Goal: Transaction & Acquisition: Purchase product/service

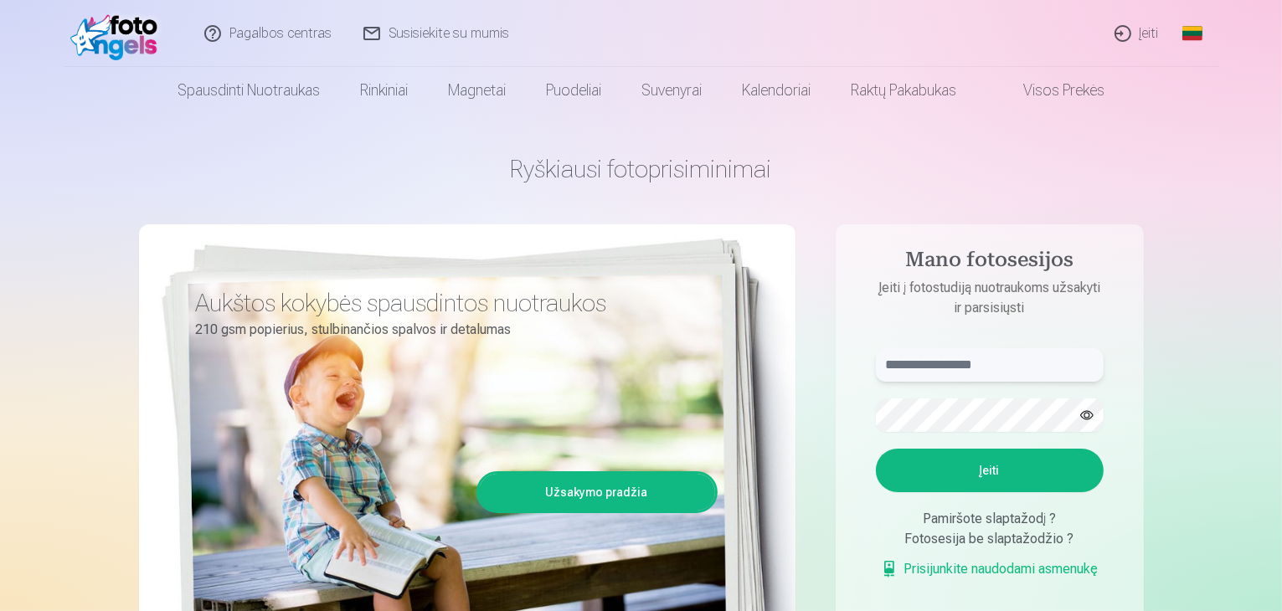
click at [977, 373] on input "text" at bounding box center [990, 364] width 228 height 33
type input "**********"
click at [975, 470] on button "Įeiti" at bounding box center [990, 471] width 228 height 44
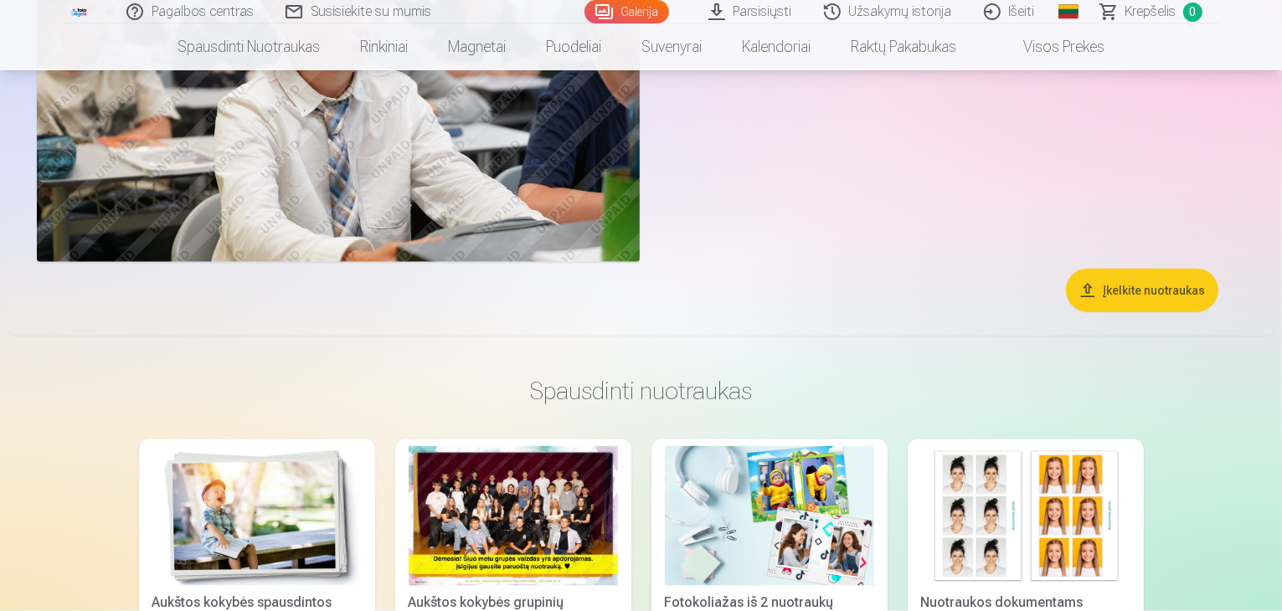
scroll to position [2035, 0]
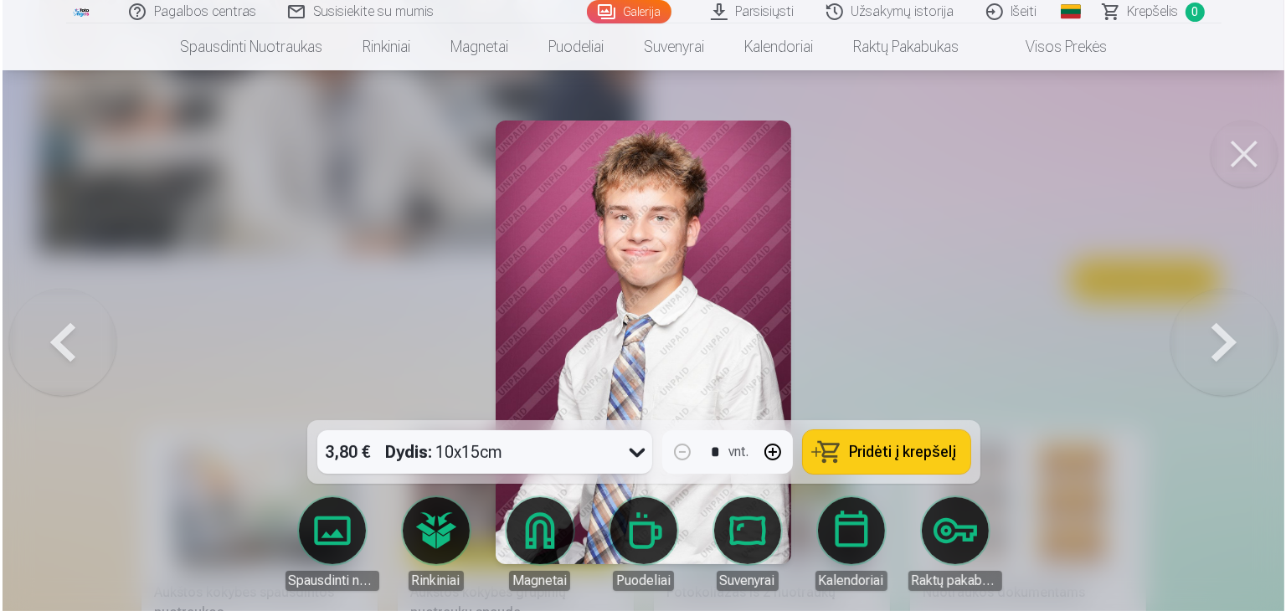
scroll to position [2039, 0]
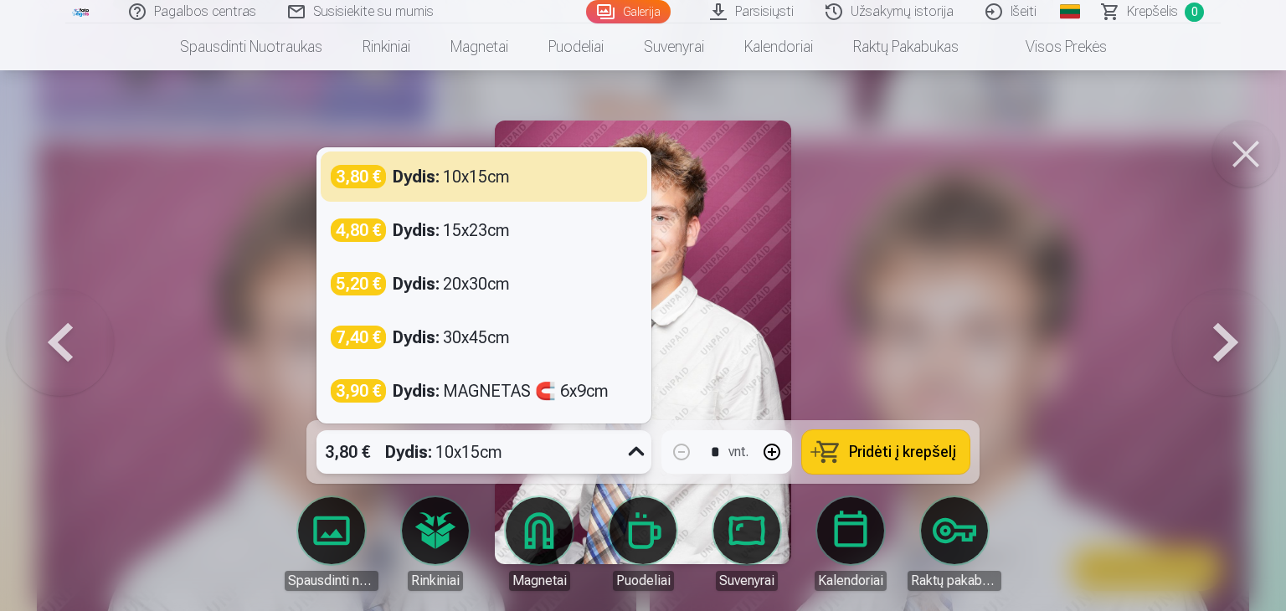
click at [635, 457] on icon at bounding box center [636, 452] width 27 height 27
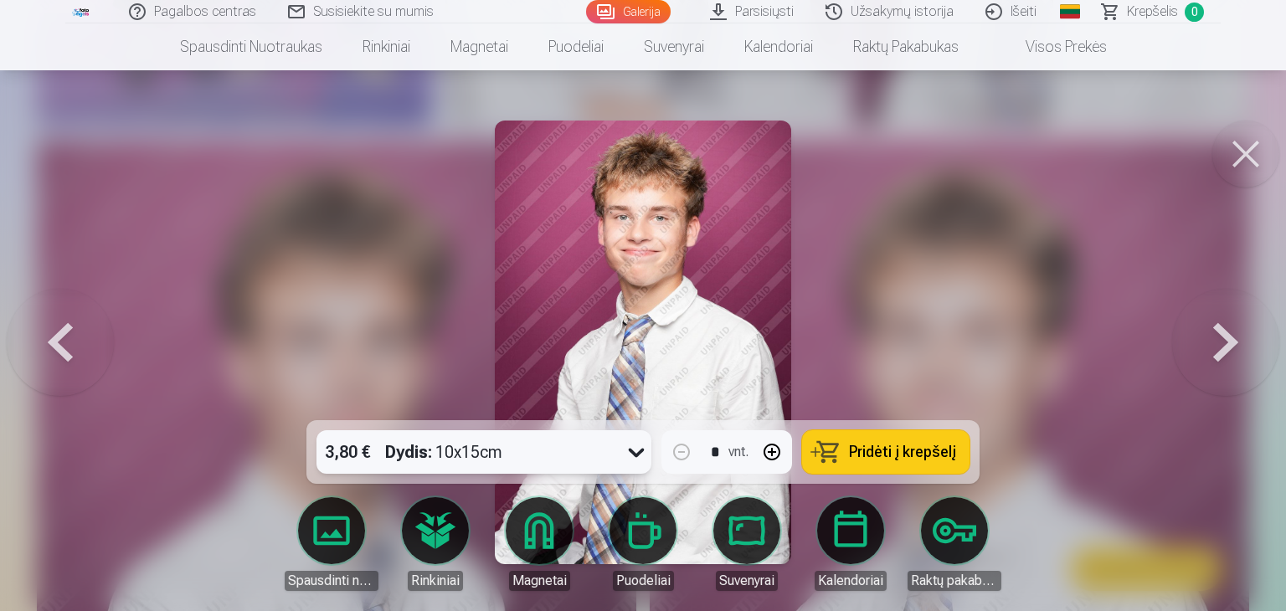
click at [635, 457] on icon at bounding box center [636, 452] width 27 height 27
click at [39, 336] on button at bounding box center [60, 342] width 107 height 122
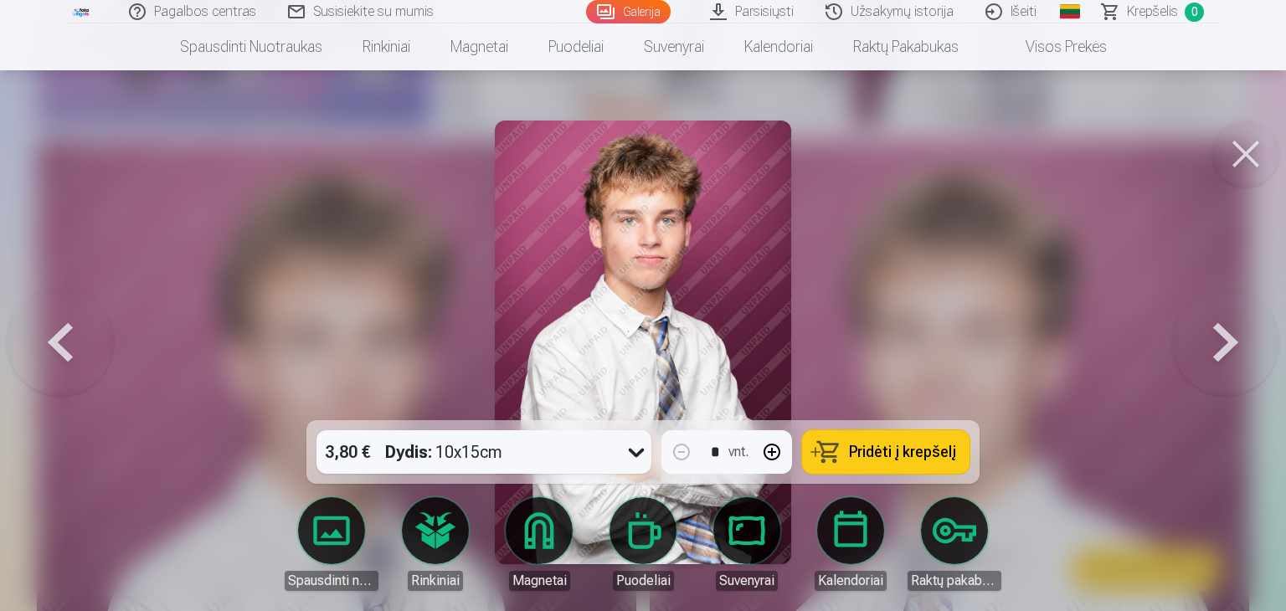
click at [39, 336] on button at bounding box center [60, 342] width 107 height 122
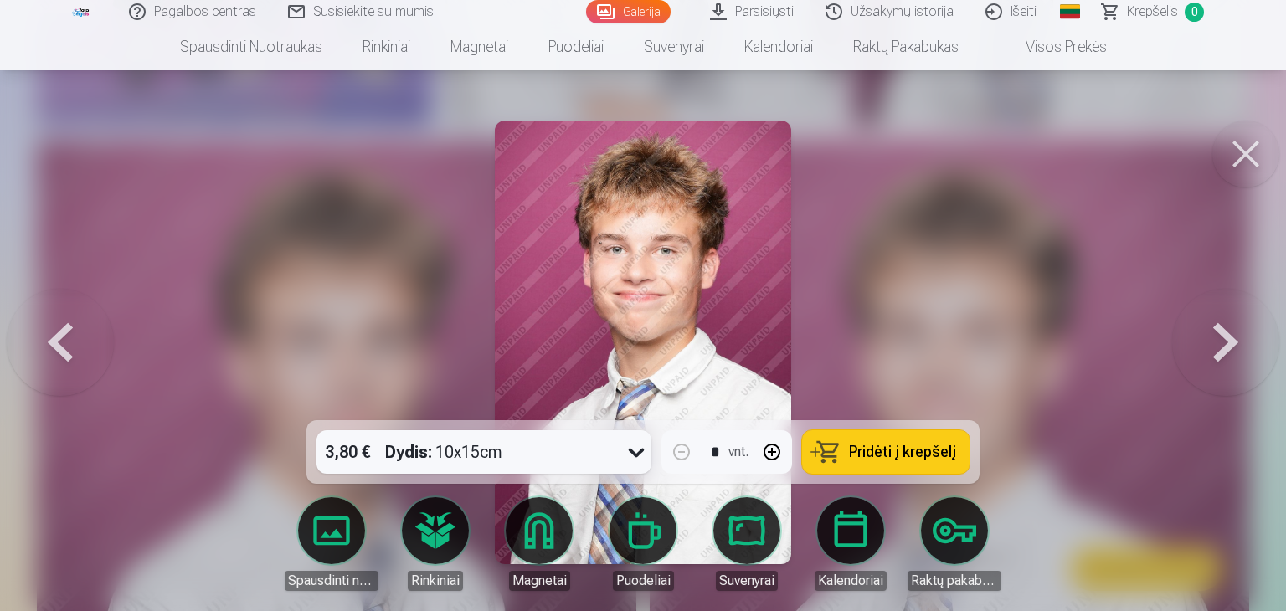
click at [39, 336] on button at bounding box center [60, 342] width 107 height 122
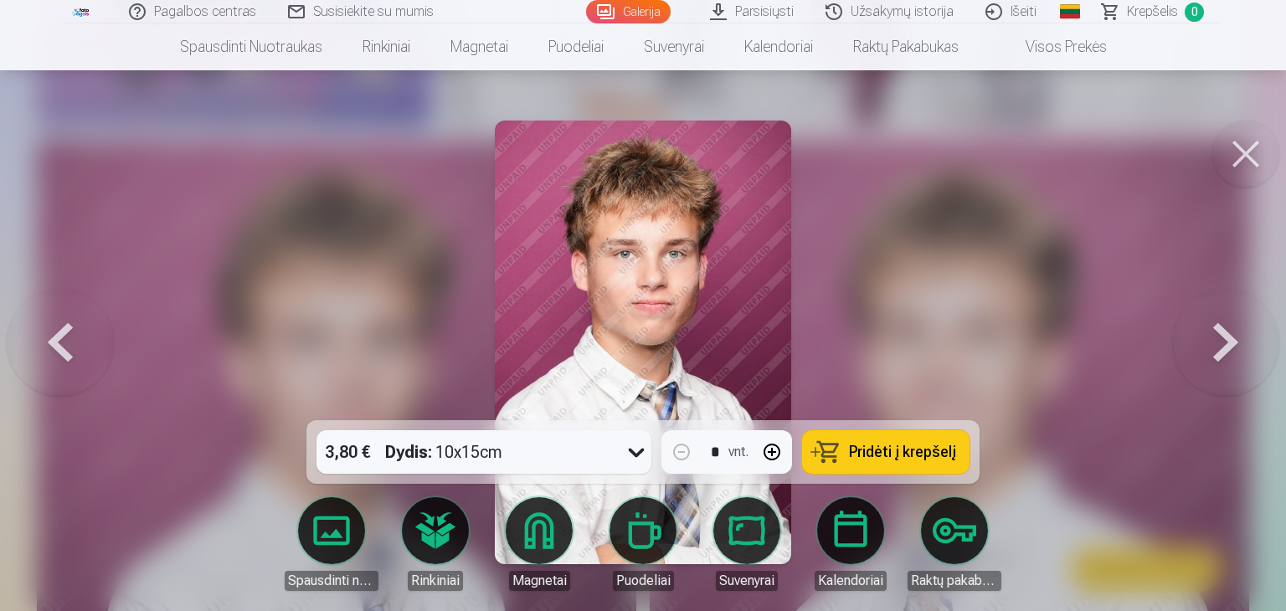
click at [39, 336] on button at bounding box center [60, 342] width 107 height 122
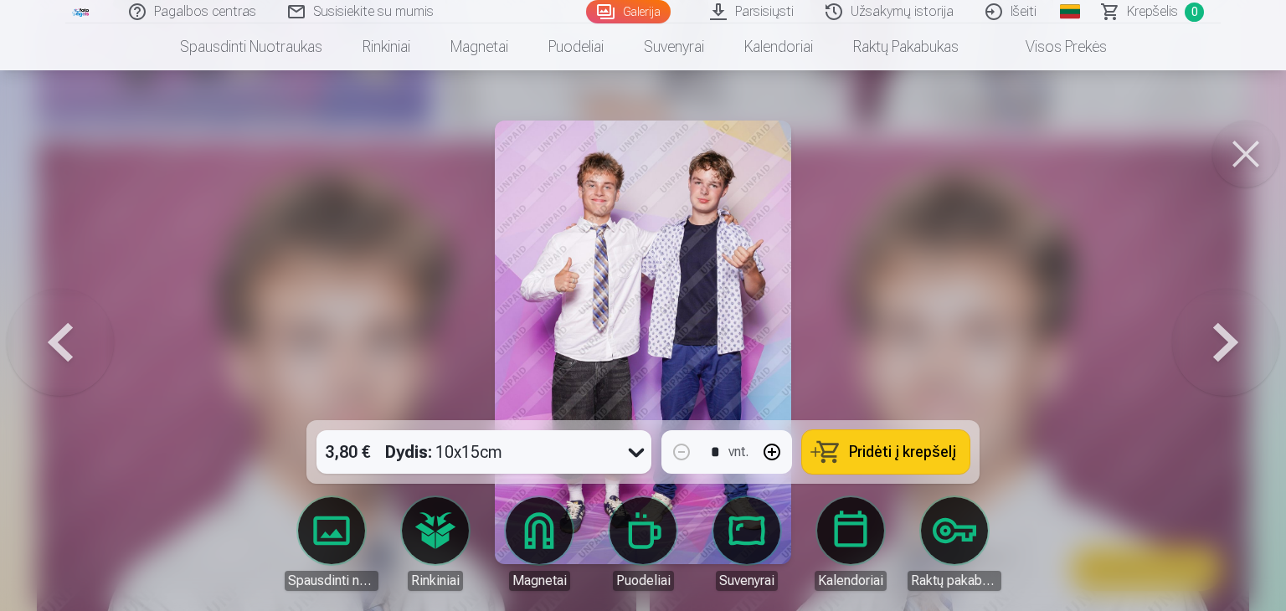
click at [39, 336] on button at bounding box center [60, 342] width 107 height 122
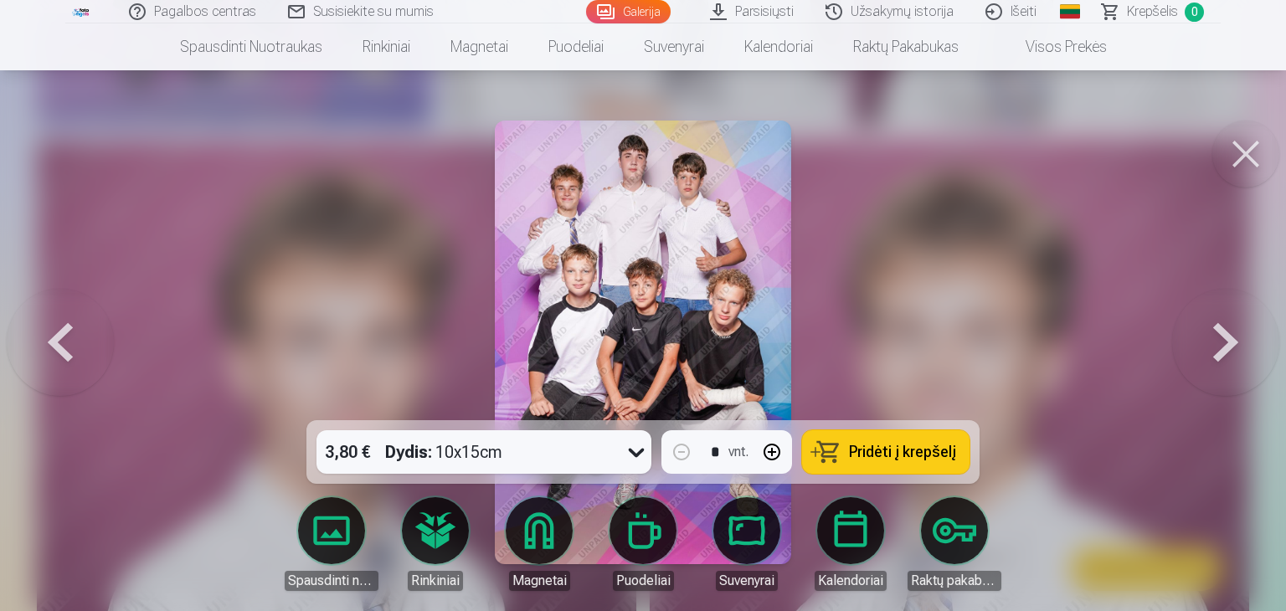
click at [39, 336] on button at bounding box center [60, 342] width 107 height 122
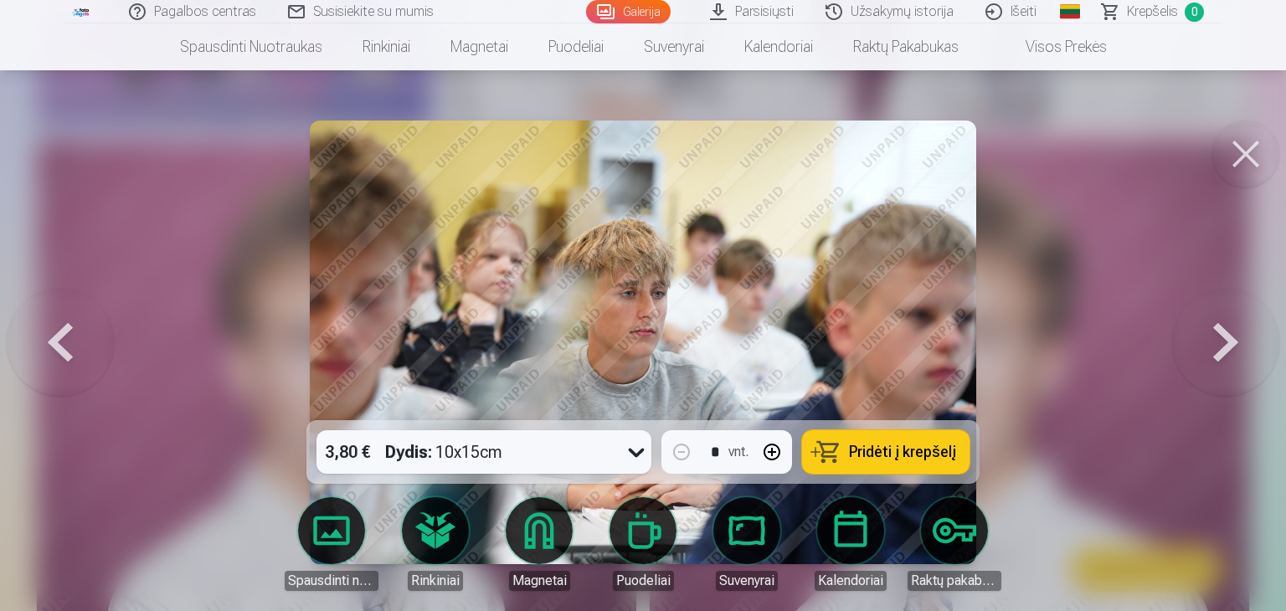
click at [39, 336] on button at bounding box center [60, 342] width 107 height 122
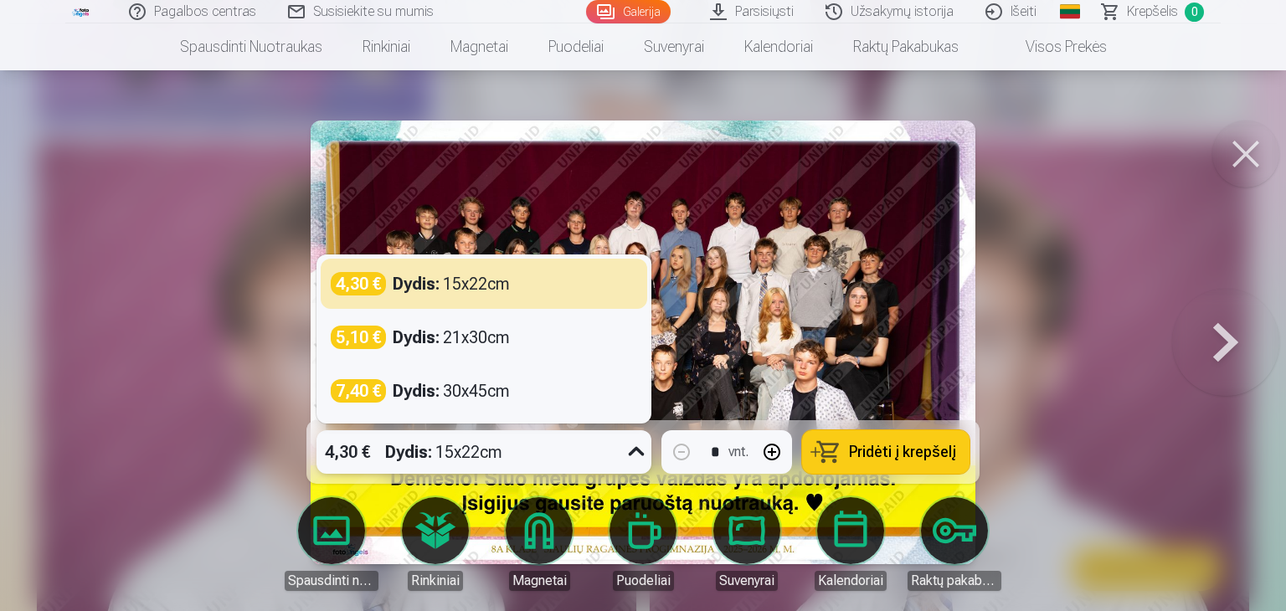
click at [643, 451] on icon at bounding box center [636, 452] width 27 height 27
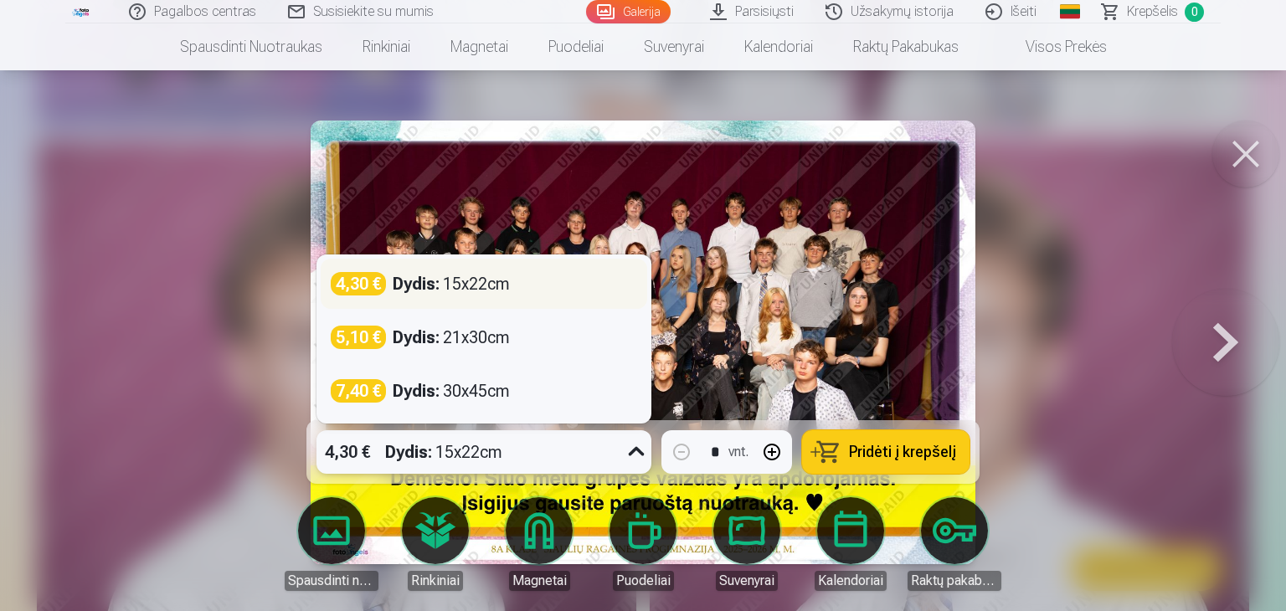
click at [599, 279] on div "4,30 € Dydis : 15x22cm" at bounding box center [484, 283] width 306 height 23
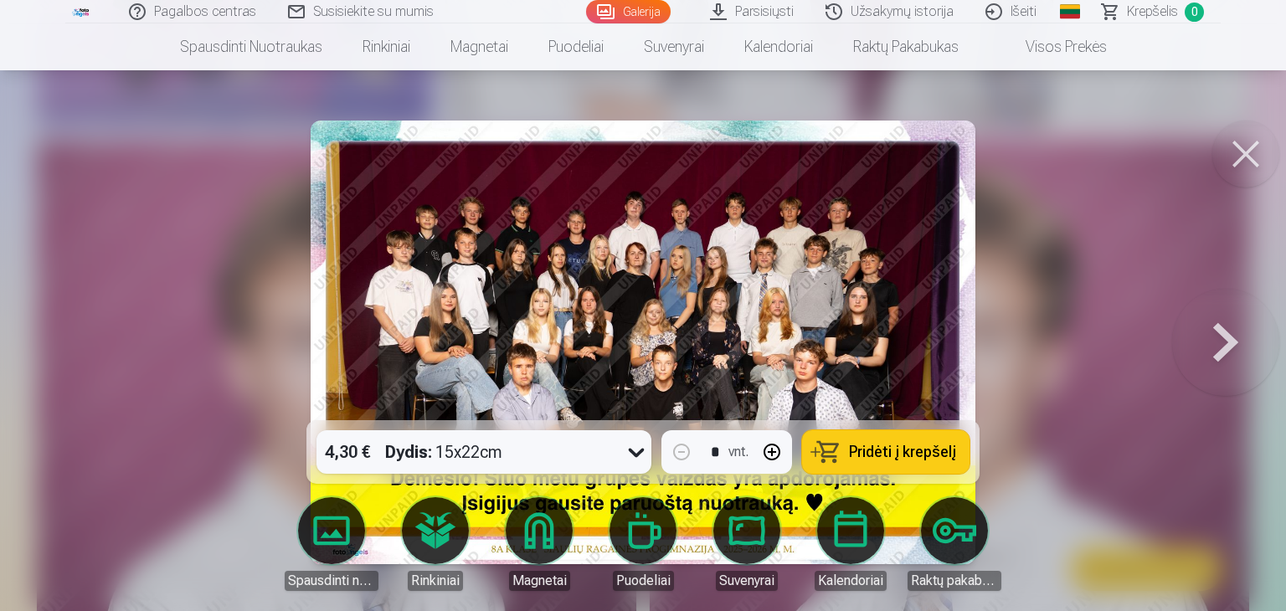
click at [902, 452] on span "Pridėti į krepšelį" at bounding box center [902, 452] width 107 height 15
click at [1217, 339] on button at bounding box center [1225, 342] width 107 height 122
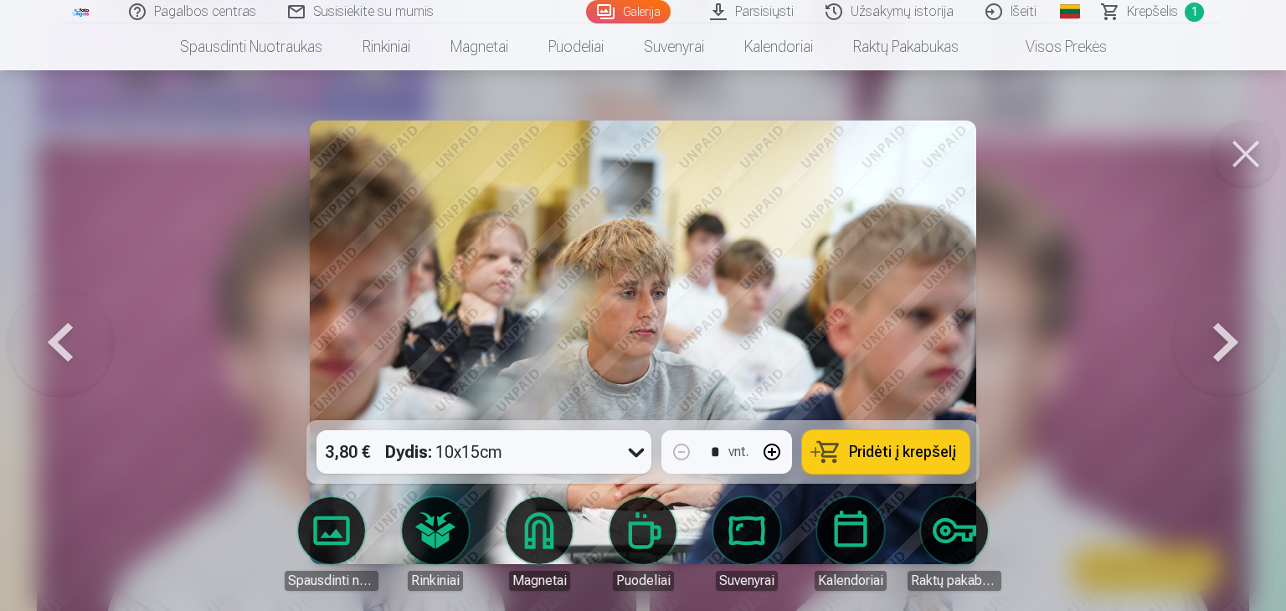
click at [1217, 339] on button at bounding box center [1225, 342] width 107 height 122
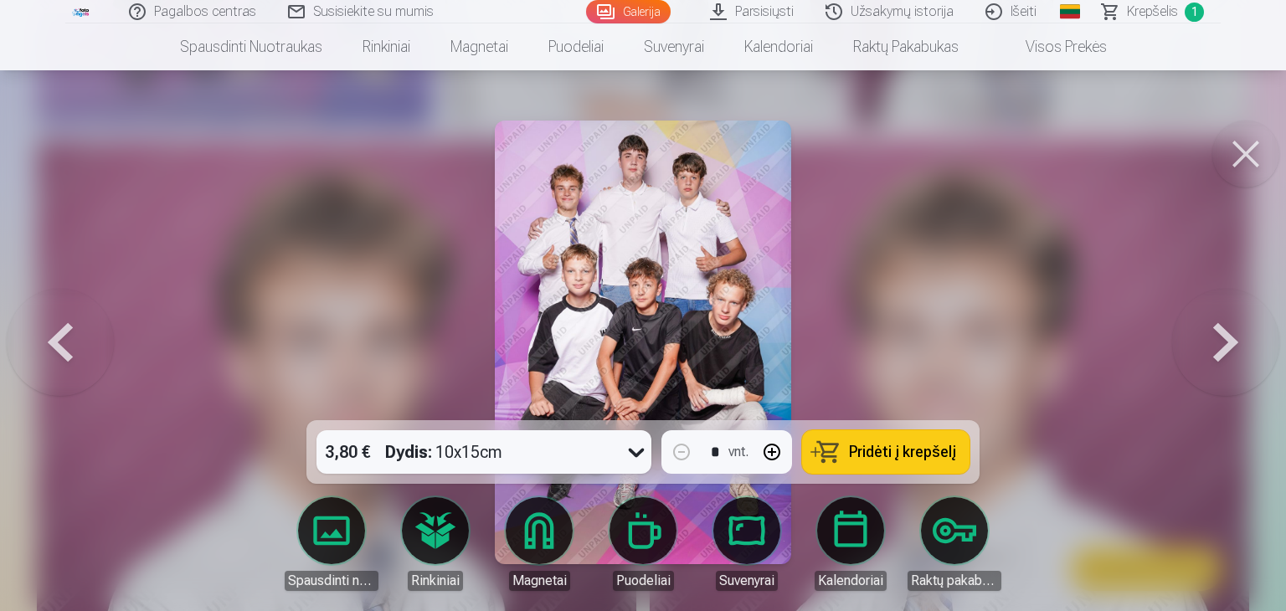
click at [1217, 339] on button at bounding box center [1225, 342] width 107 height 122
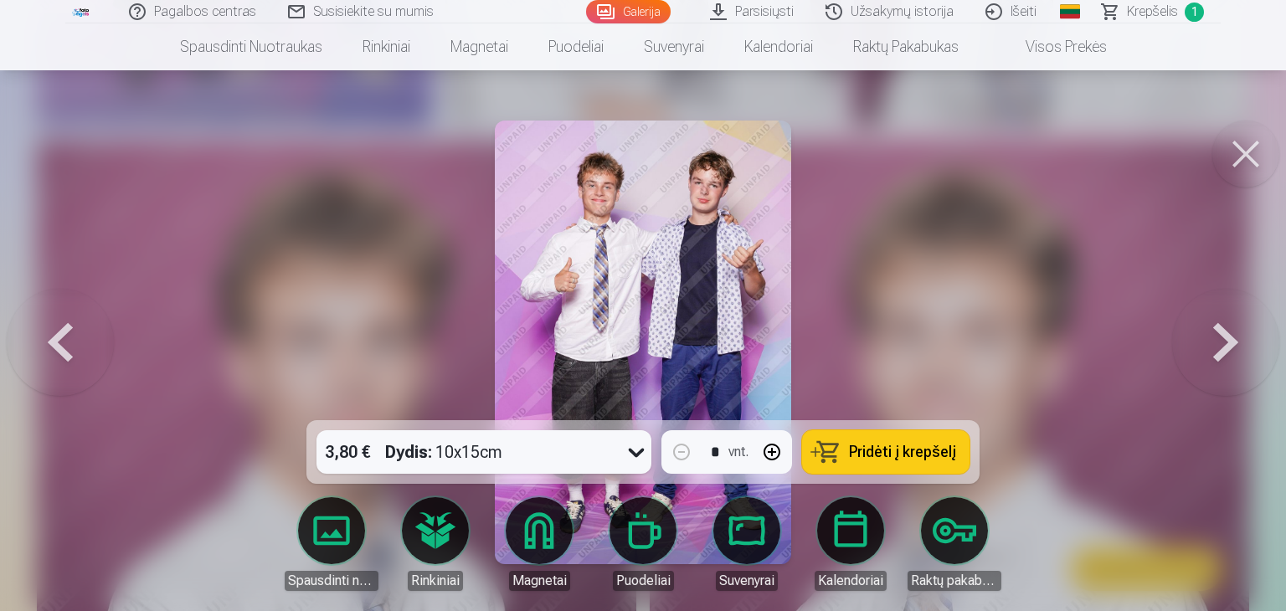
click at [1217, 339] on button at bounding box center [1225, 342] width 107 height 122
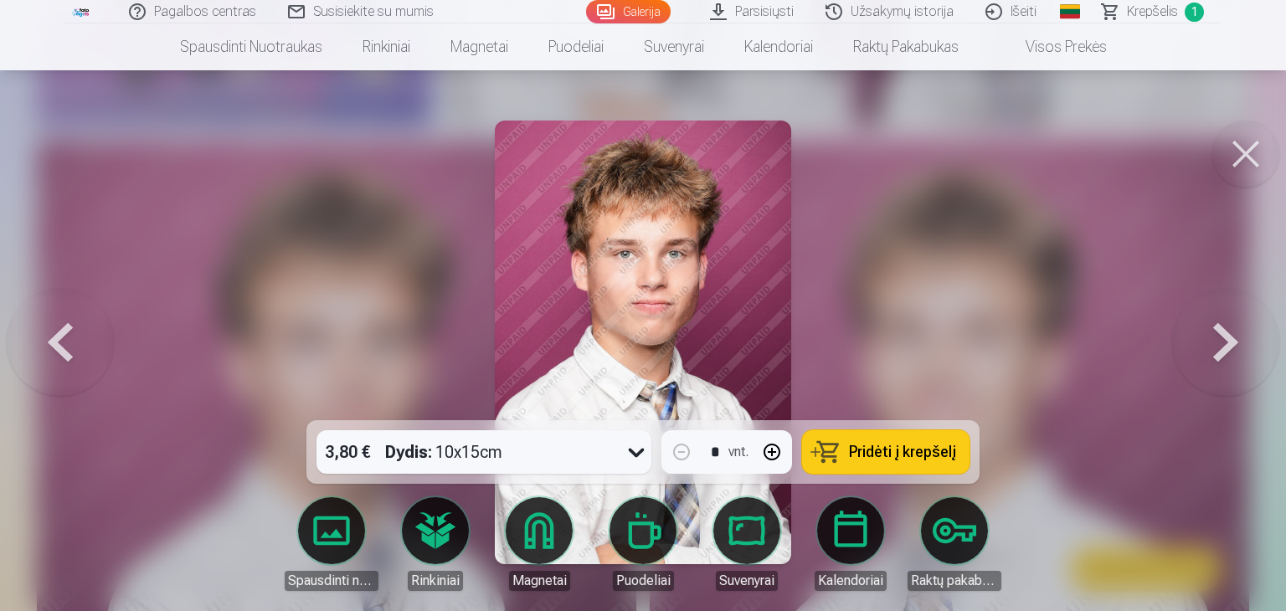
click at [1217, 339] on button at bounding box center [1225, 342] width 107 height 122
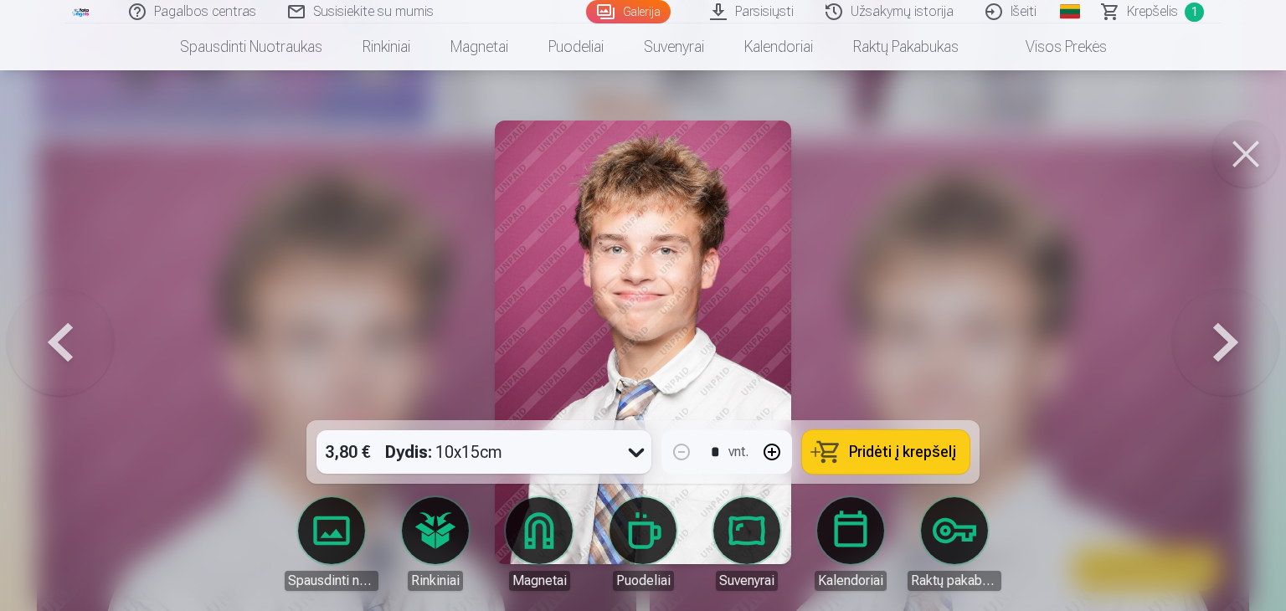
click at [1217, 339] on button at bounding box center [1225, 342] width 107 height 122
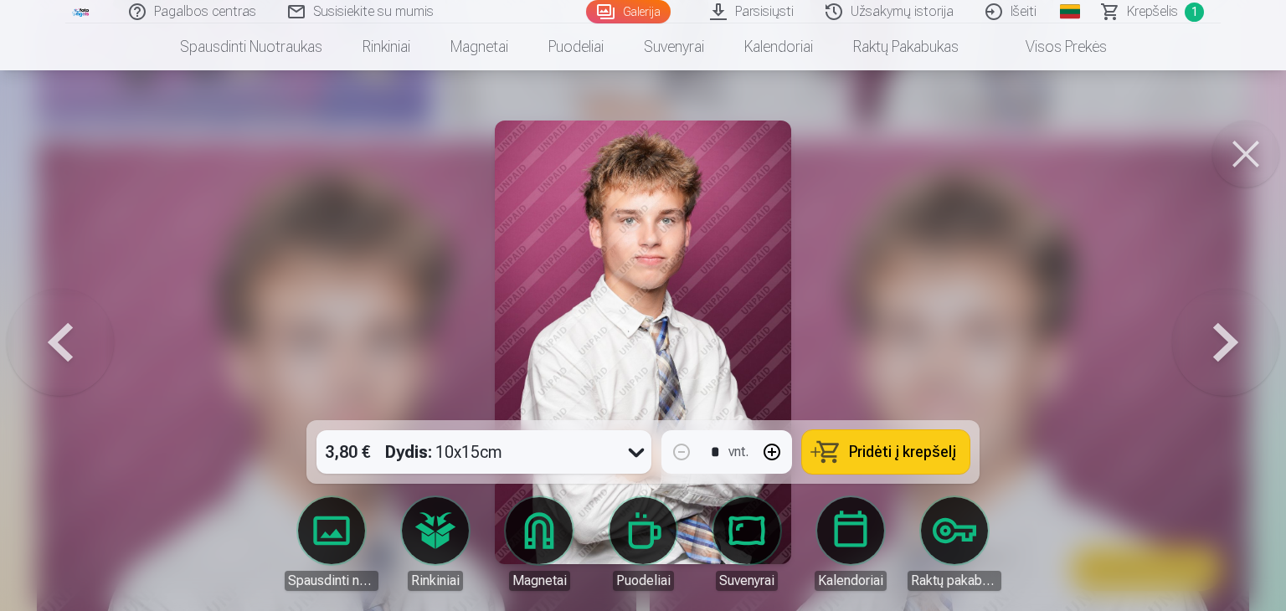
click at [1217, 339] on button at bounding box center [1225, 342] width 107 height 122
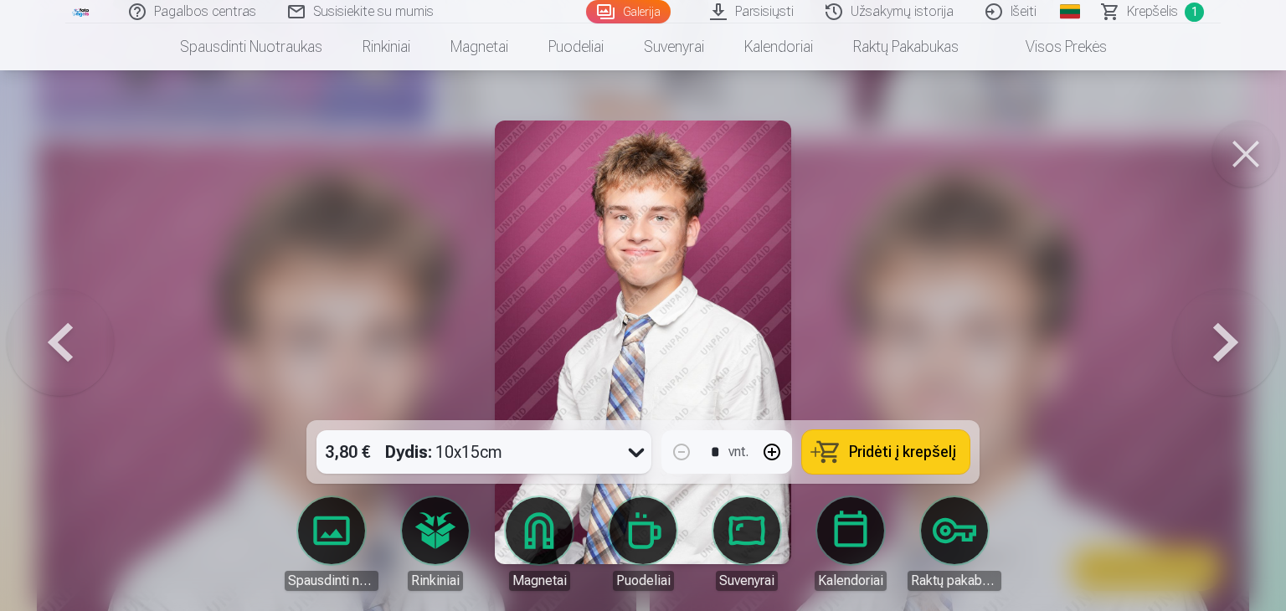
click at [1217, 339] on button at bounding box center [1225, 342] width 107 height 122
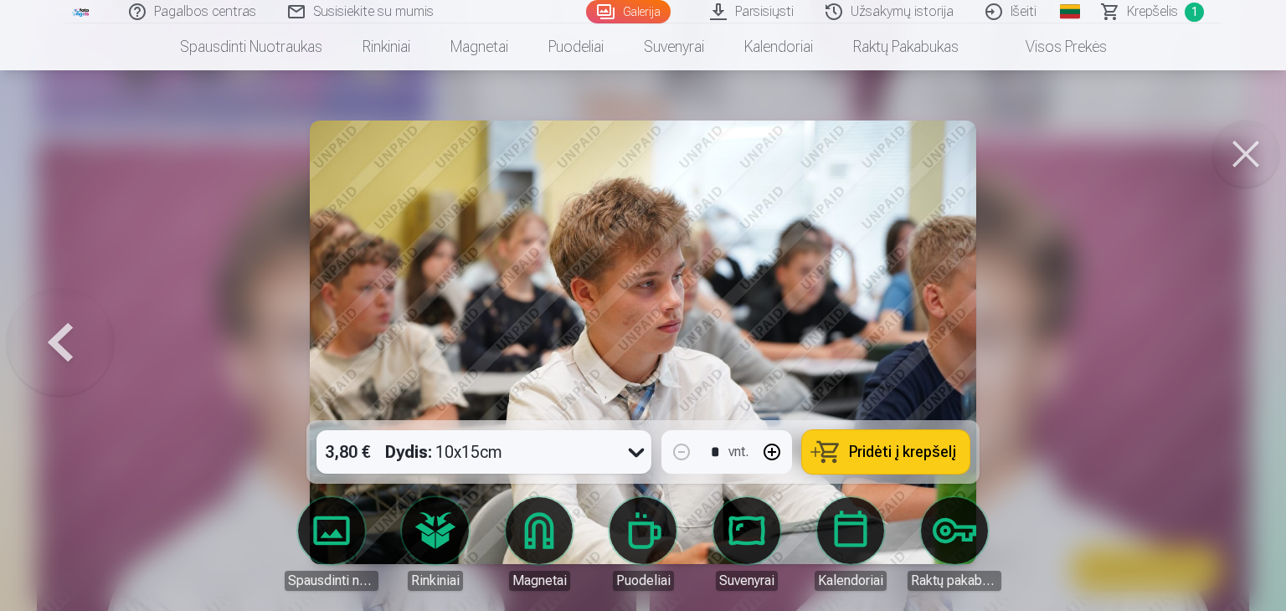
click at [62, 332] on button at bounding box center [60, 342] width 107 height 122
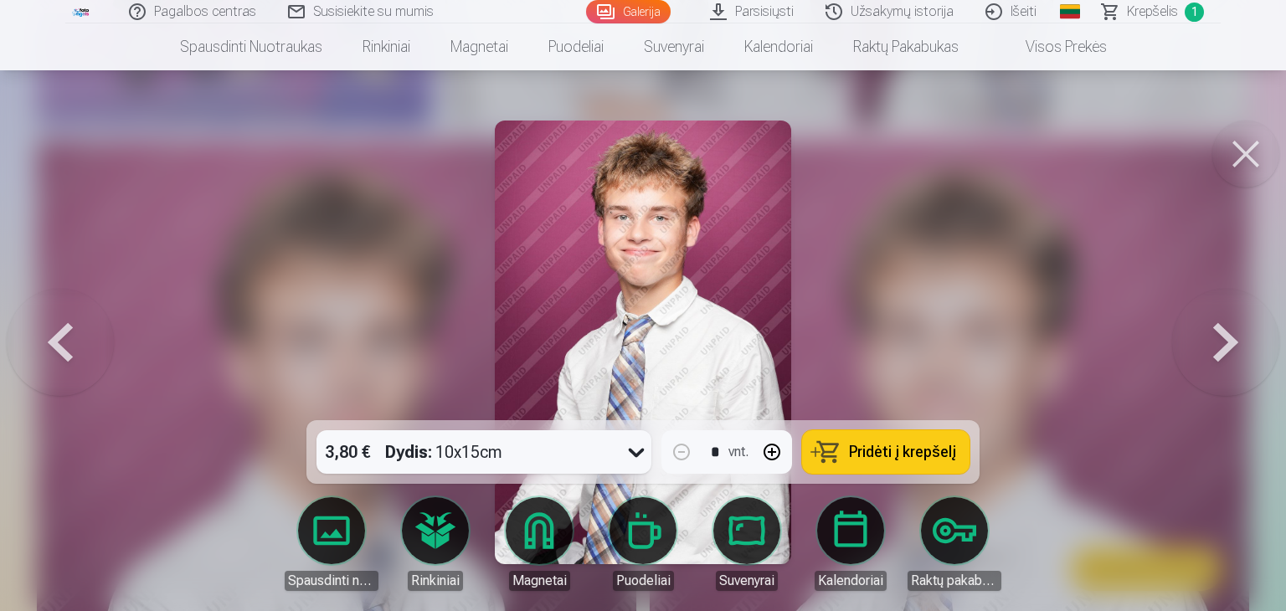
click at [62, 332] on button at bounding box center [60, 342] width 107 height 122
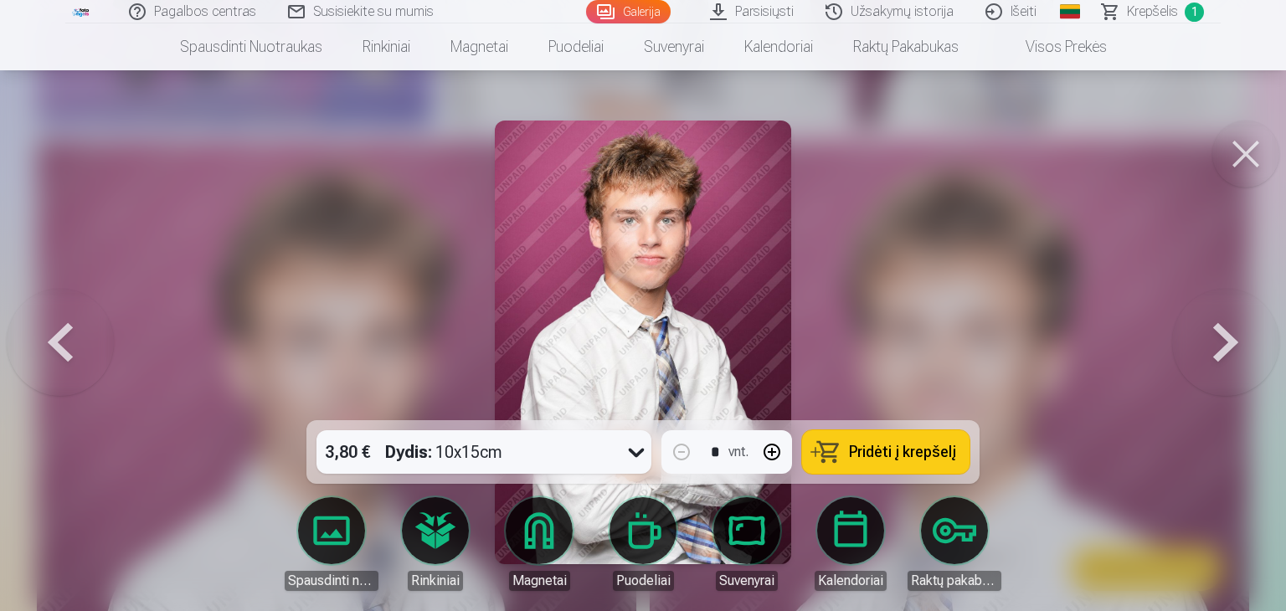
click at [62, 332] on button at bounding box center [60, 342] width 107 height 122
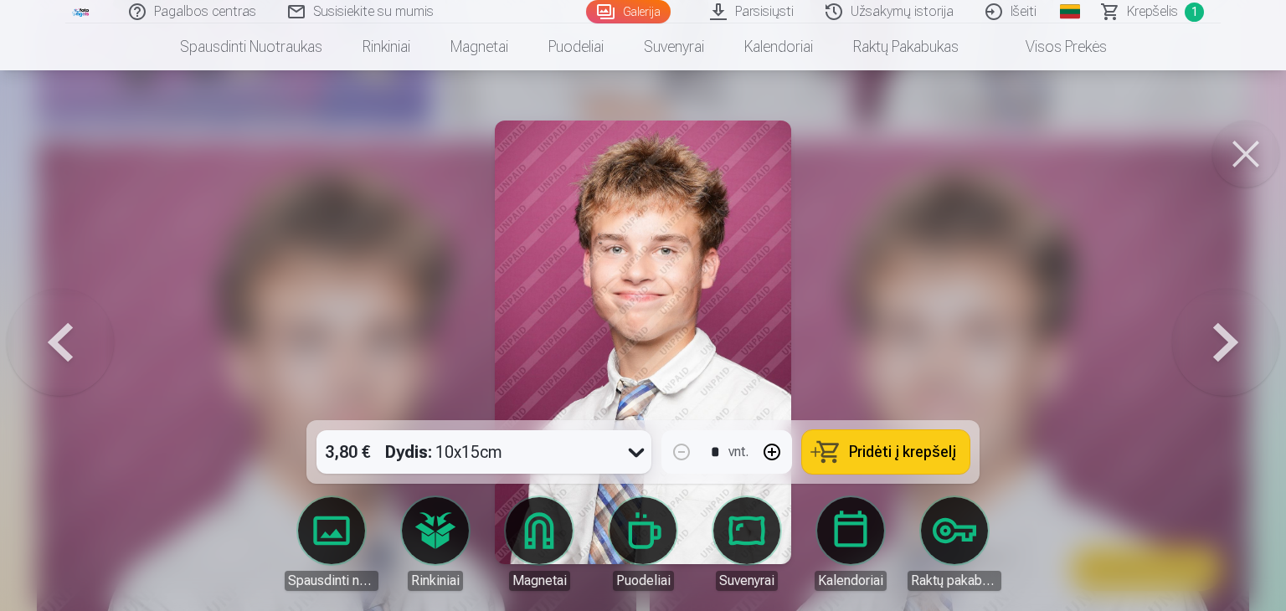
click at [62, 332] on button at bounding box center [60, 342] width 107 height 122
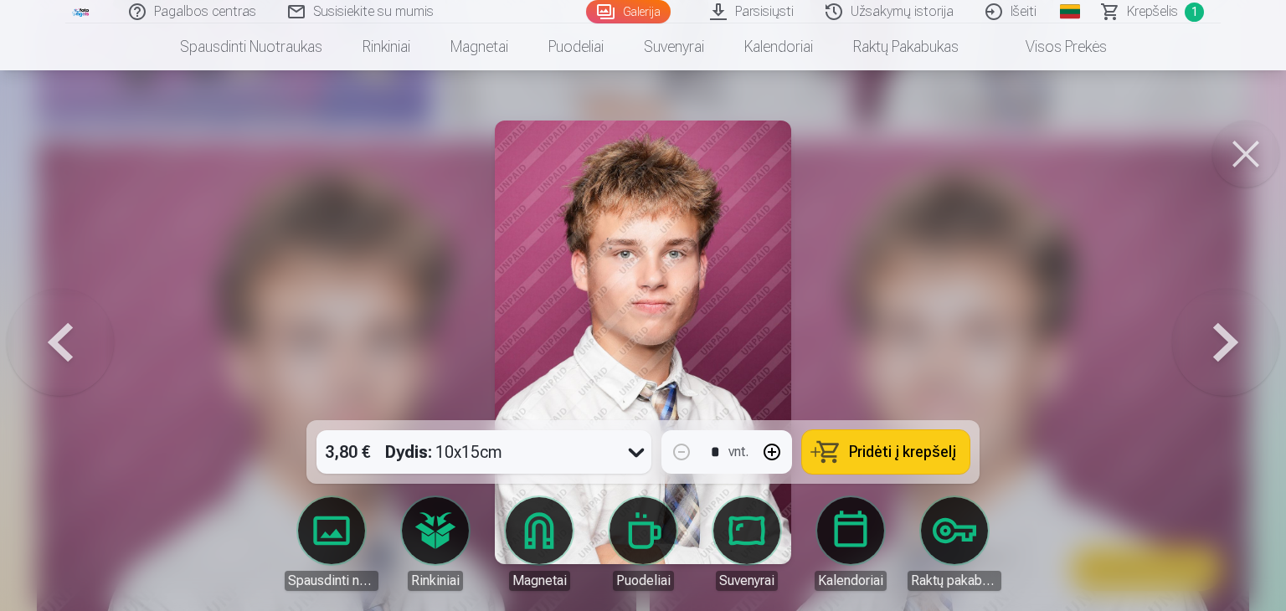
click at [1239, 326] on button at bounding box center [1225, 342] width 107 height 122
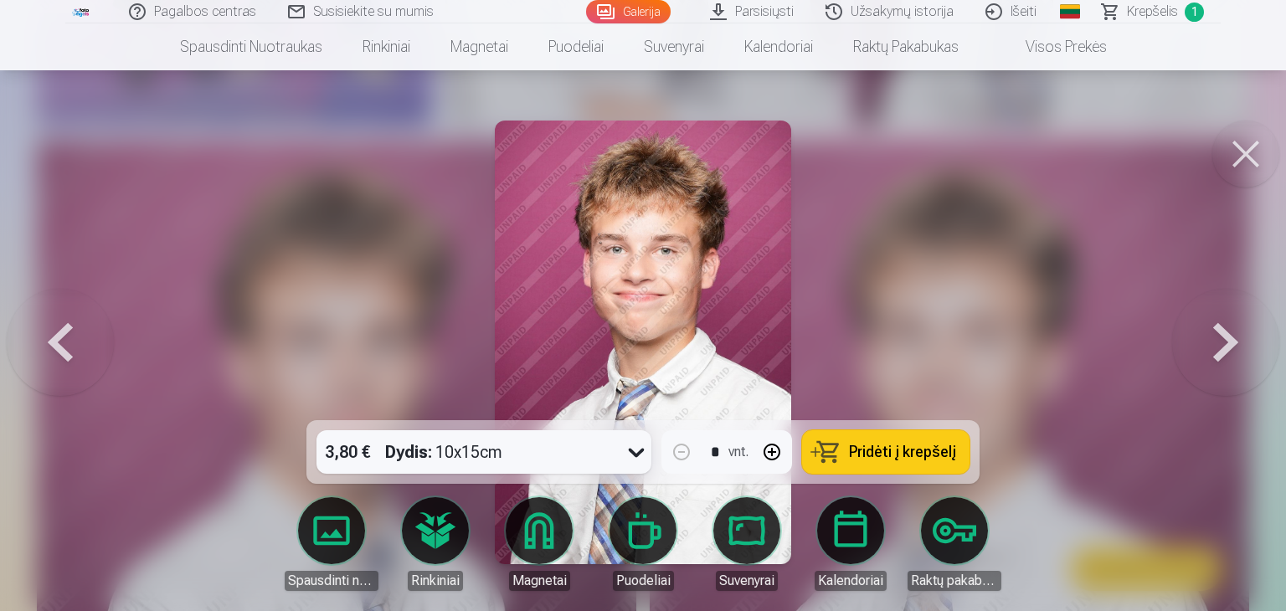
click at [1239, 326] on button at bounding box center [1225, 342] width 107 height 122
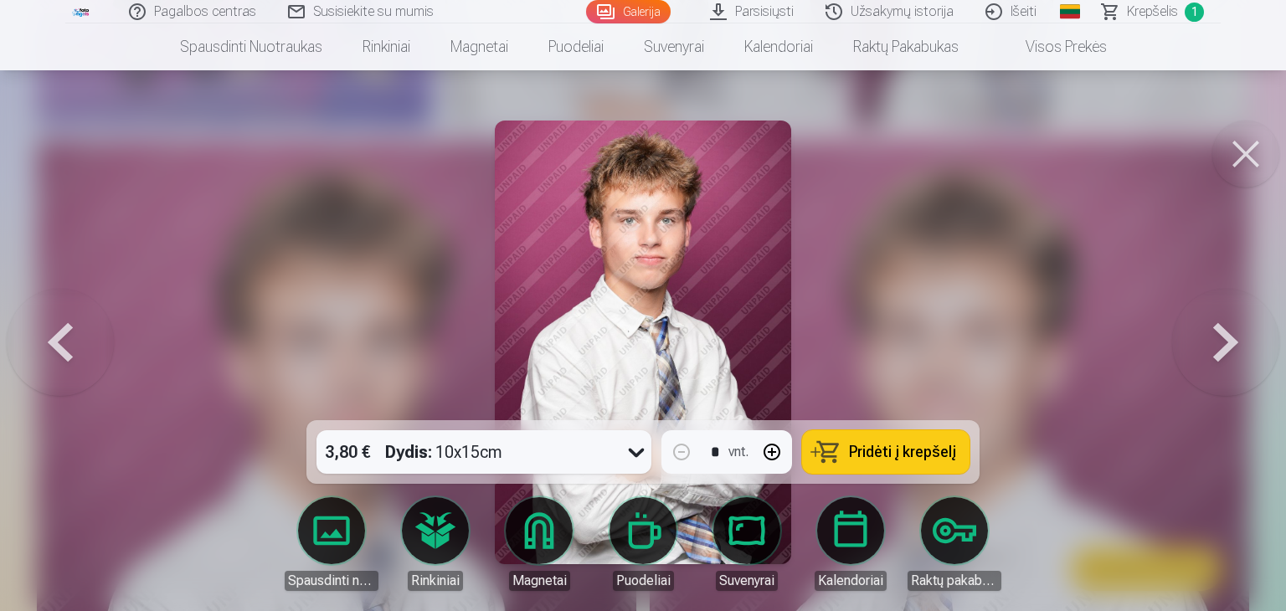
click at [1239, 326] on button at bounding box center [1225, 342] width 107 height 122
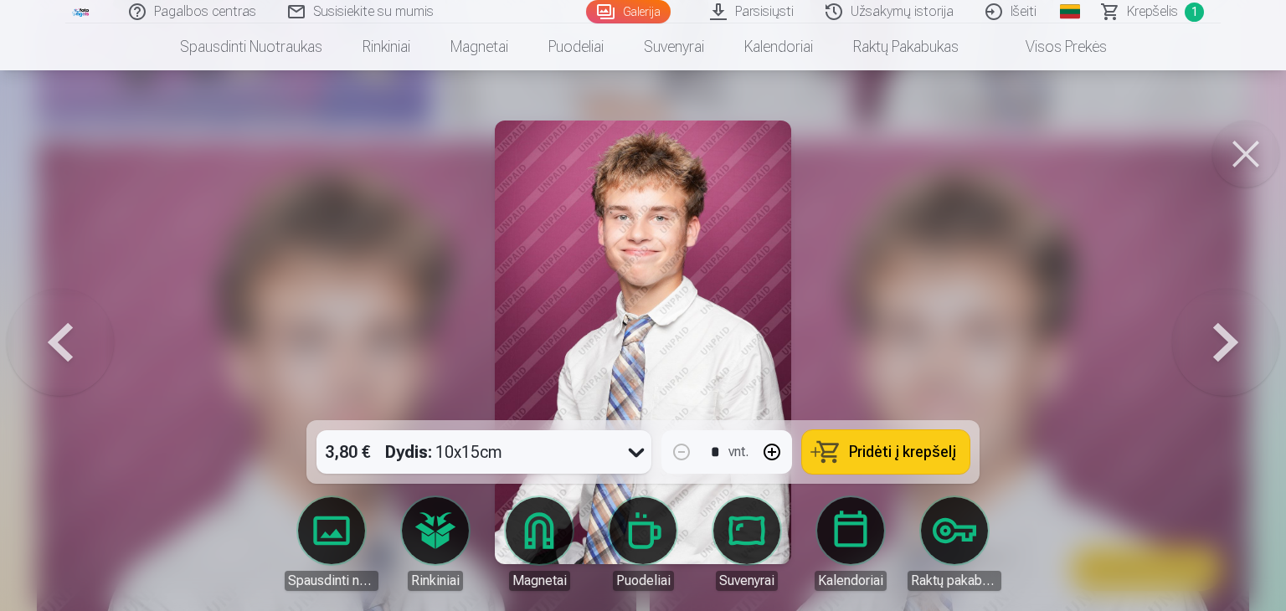
click at [64, 340] on button at bounding box center [60, 342] width 107 height 122
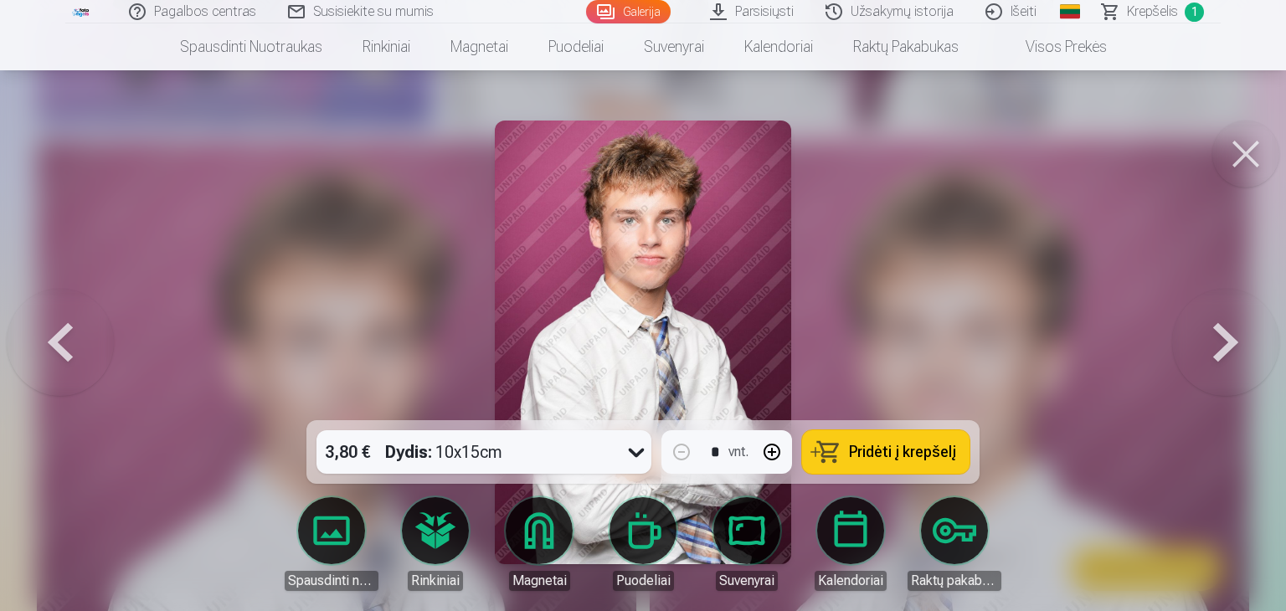
click at [64, 340] on button at bounding box center [60, 342] width 107 height 122
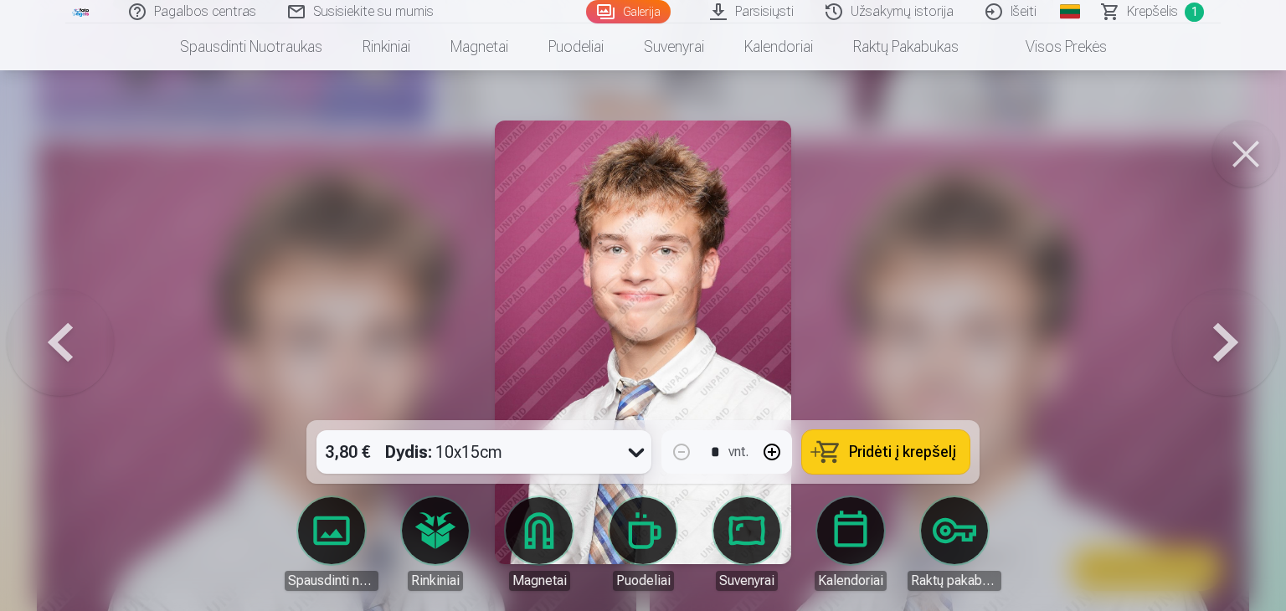
click at [64, 340] on button at bounding box center [60, 342] width 107 height 122
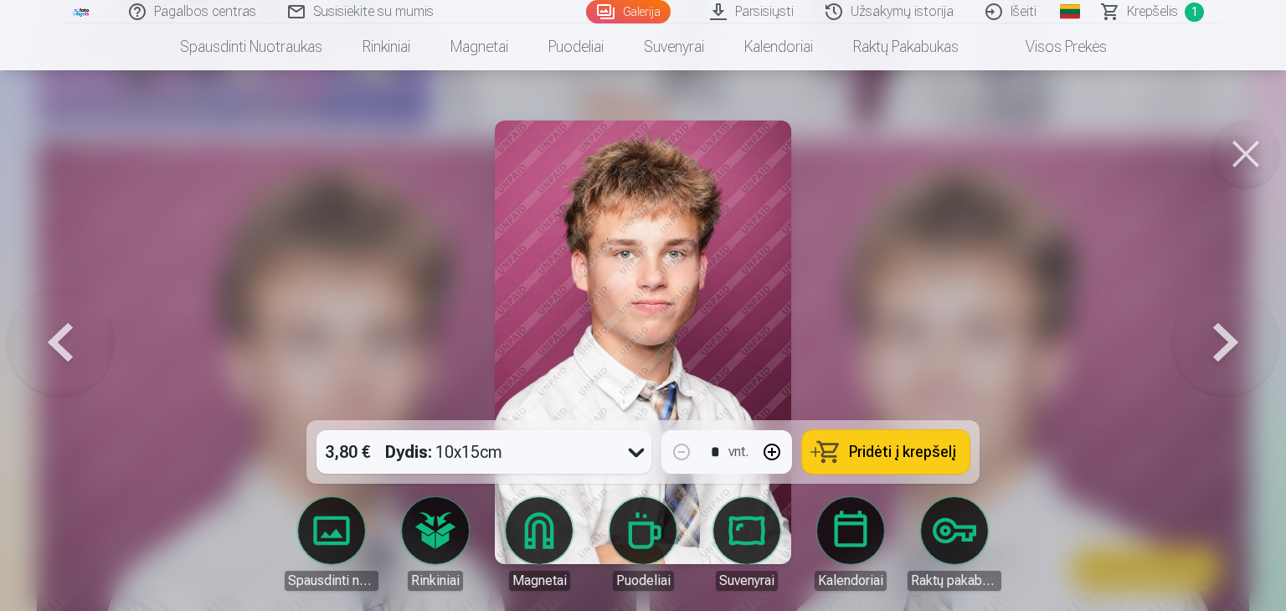
click at [1220, 326] on button at bounding box center [1225, 342] width 107 height 122
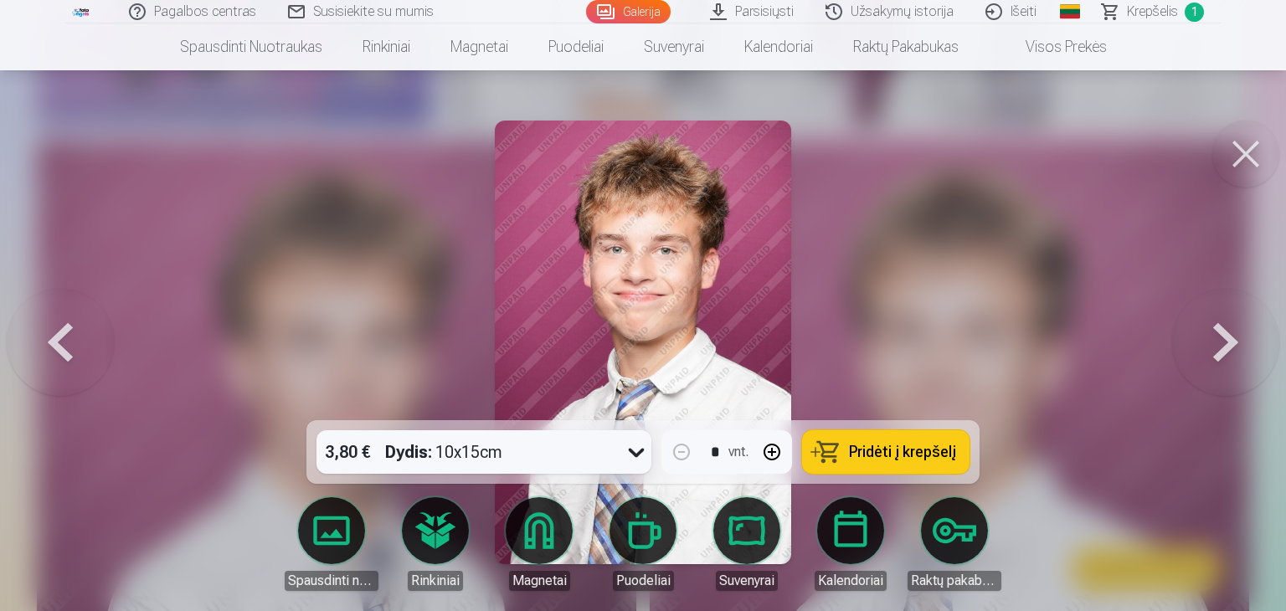
click at [964, 436] on button "Pridėti į krepšelį" at bounding box center [885, 452] width 167 height 44
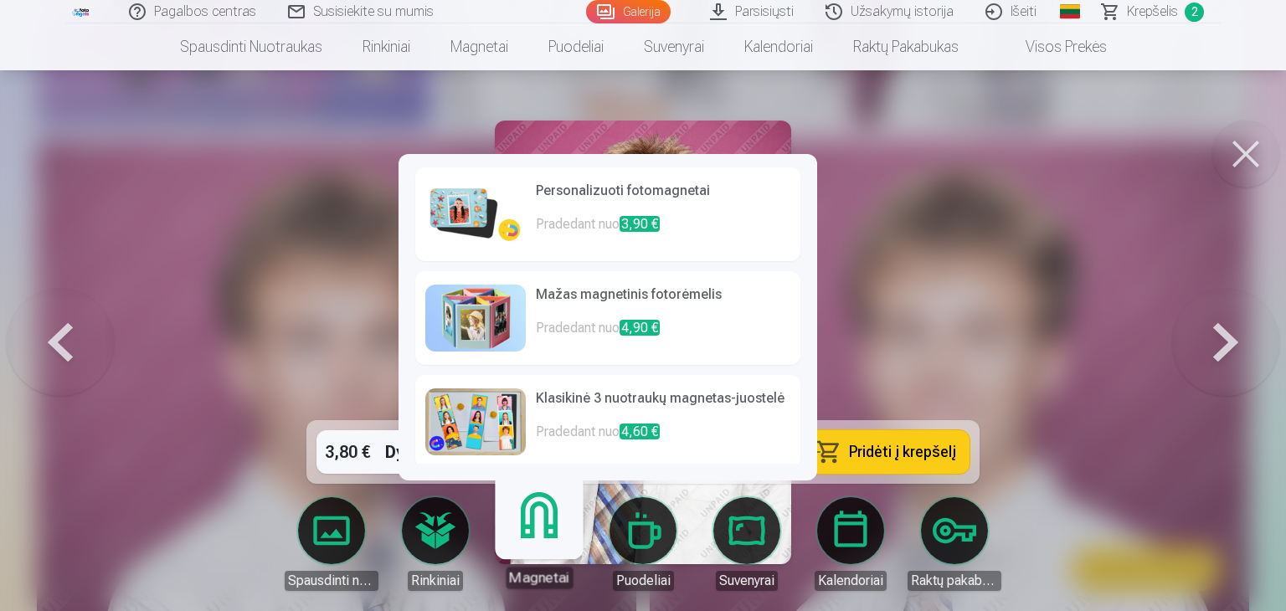
click at [478, 520] on div "Rinkiniai" at bounding box center [435, 544] width 94 height 94
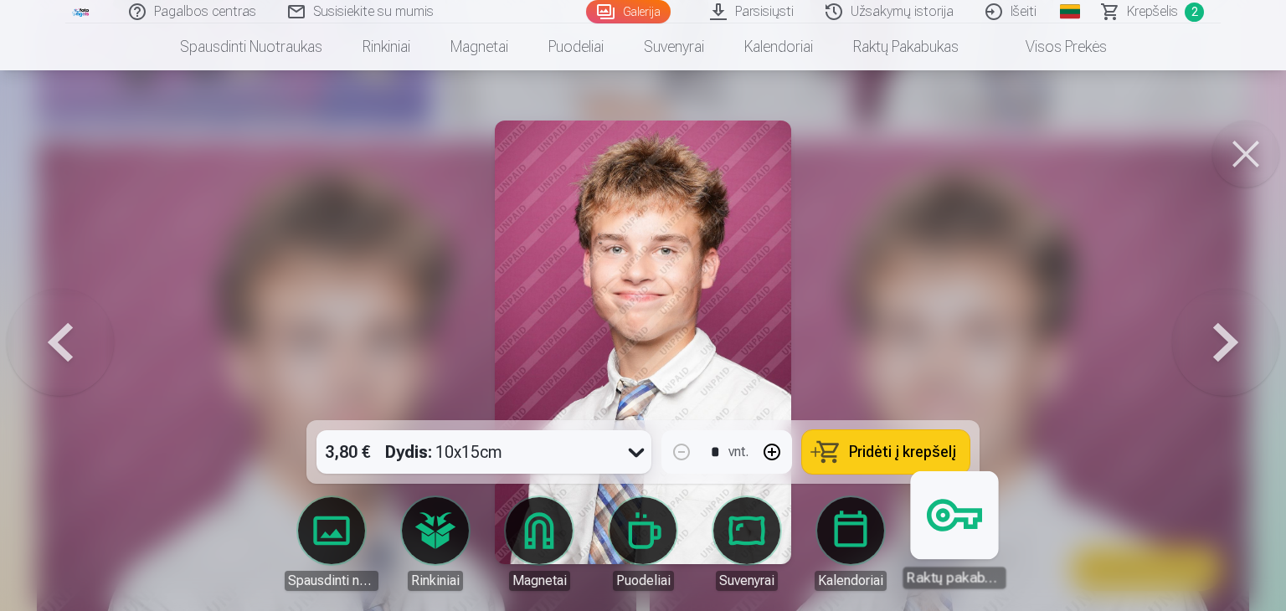
click at [982, 515] on link "Raktų pakabukas" at bounding box center [953, 537] width 103 height 103
click at [51, 315] on button at bounding box center [60, 342] width 107 height 122
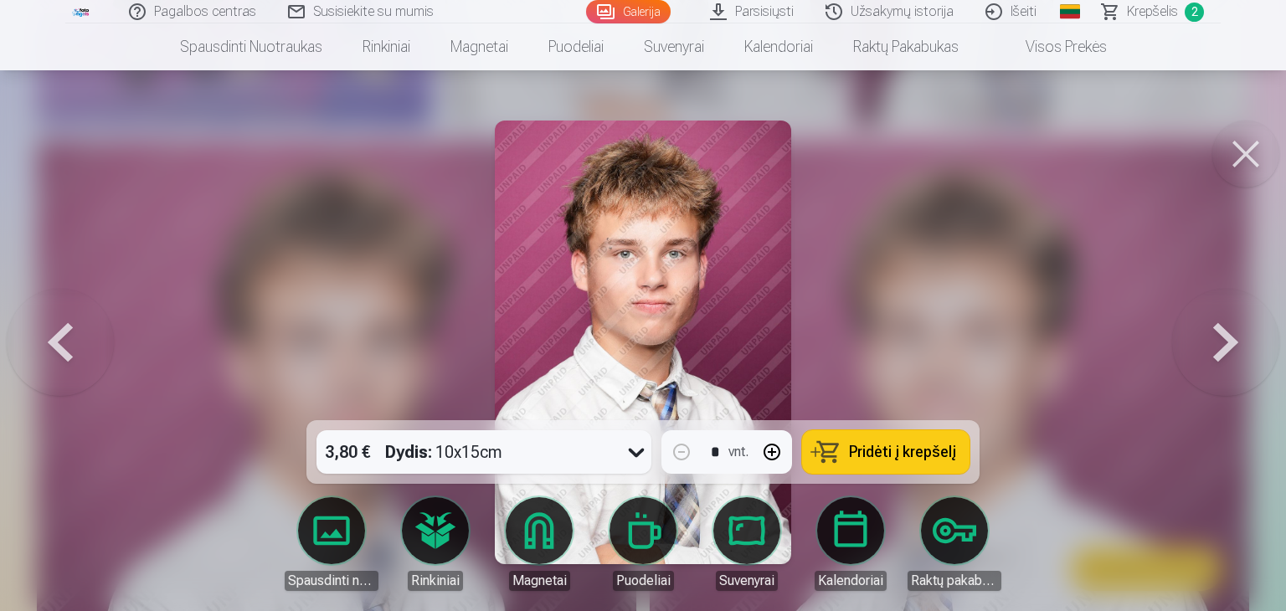
click at [51, 315] on button at bounding box center [60, 342] width 107 height 122
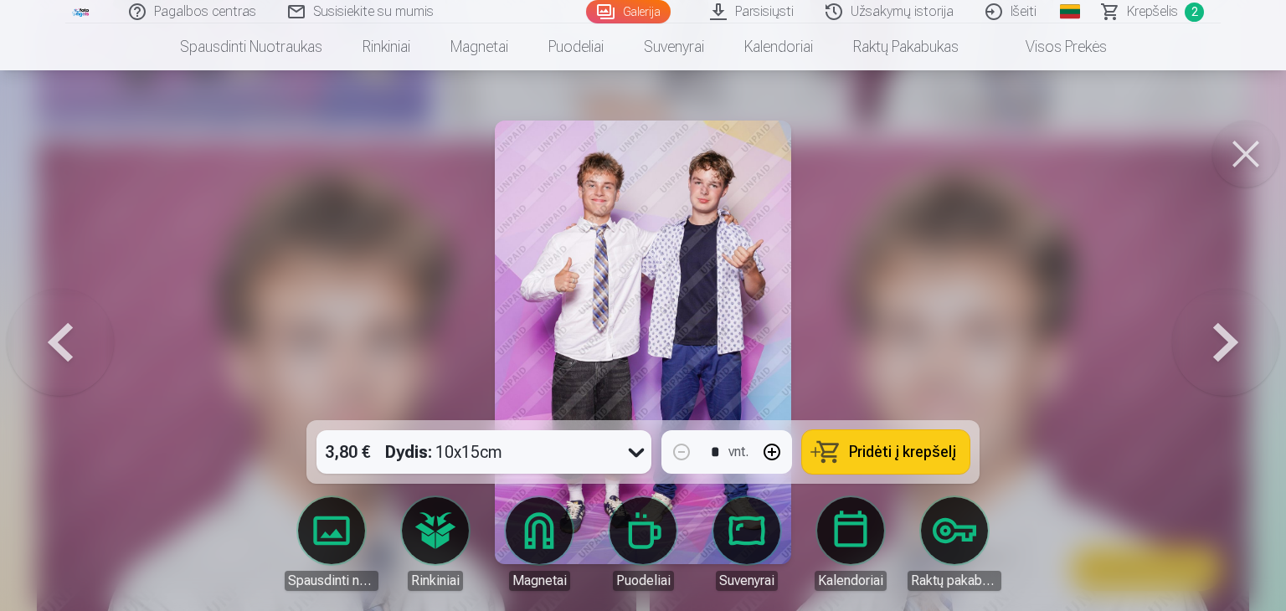
click at [51, 315] on button at bounding box center [60, 342] width 107 height 122
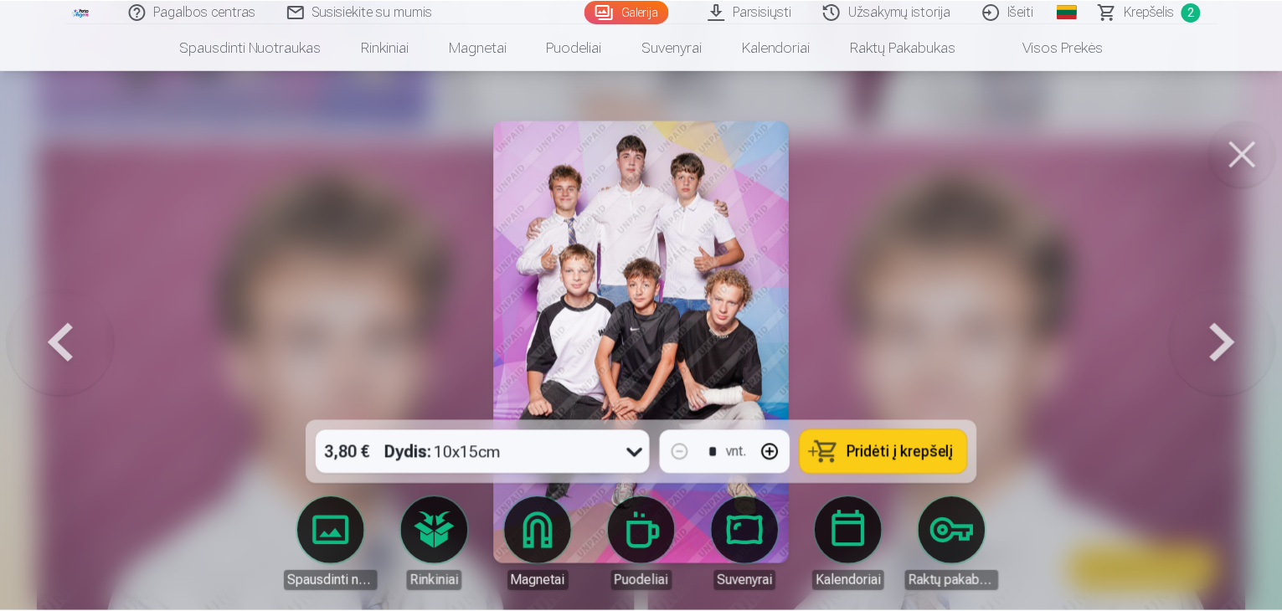
scroll to position [2035, 0]
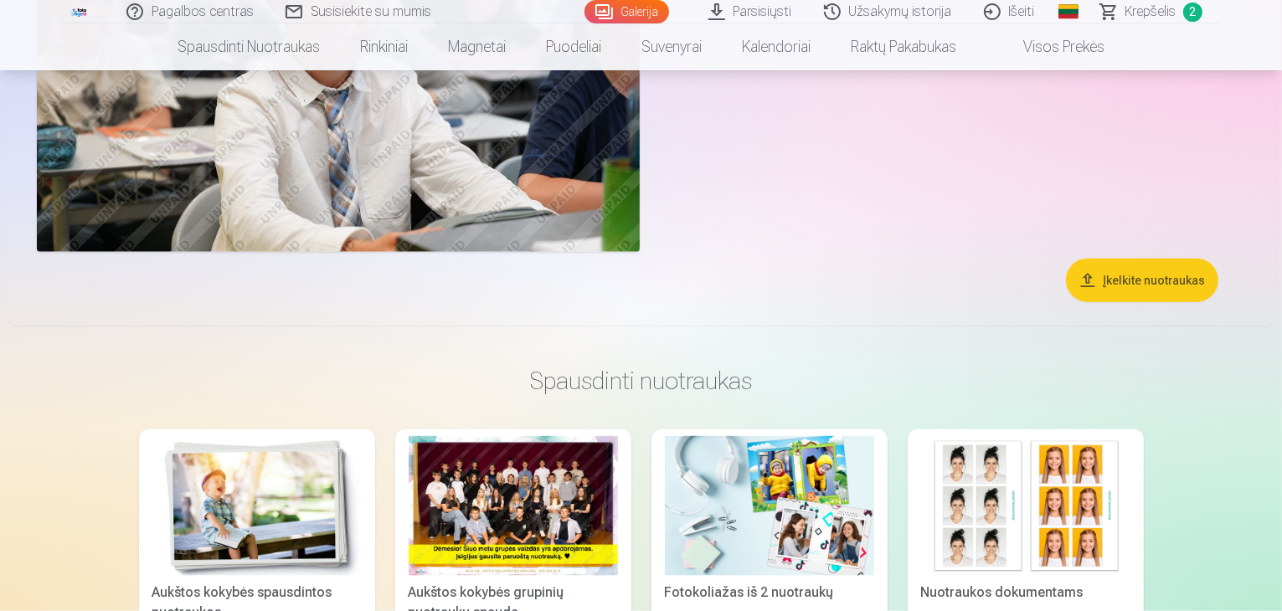
click at [1190, 13] on span "2" at bounding box center [1192, 12] width 19 height 19
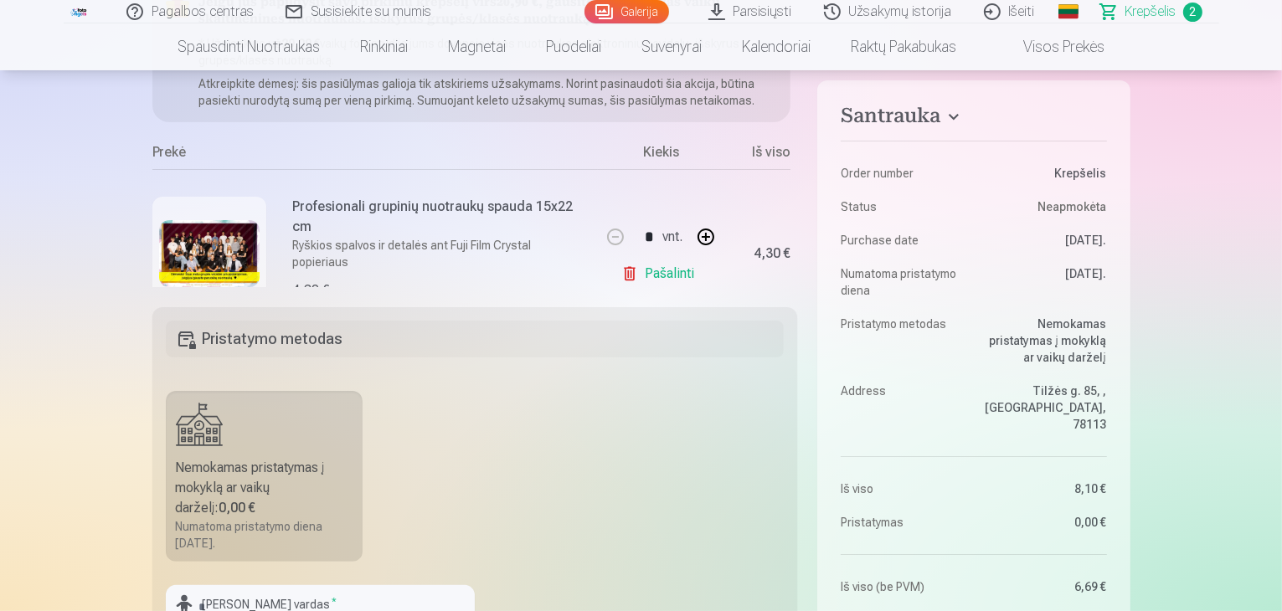
scroll to position [229, 0]
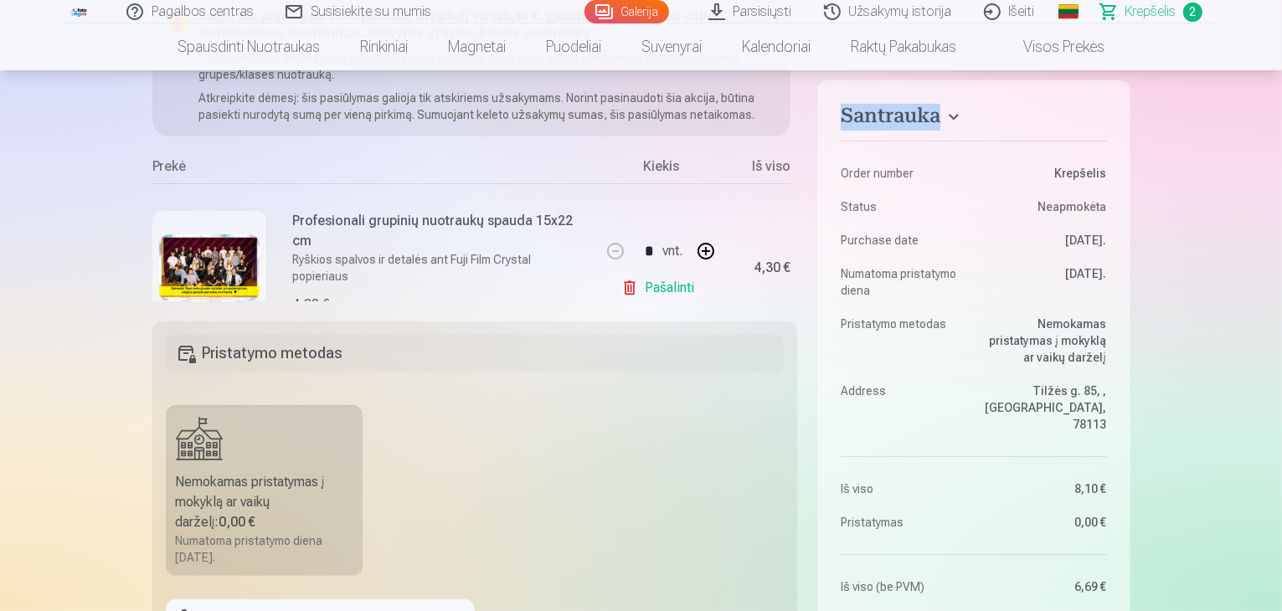
drag, startPoint x: 1281, startPoint y: 75, endPoint x: 1281, endPoint y: 87, distance: 12.6
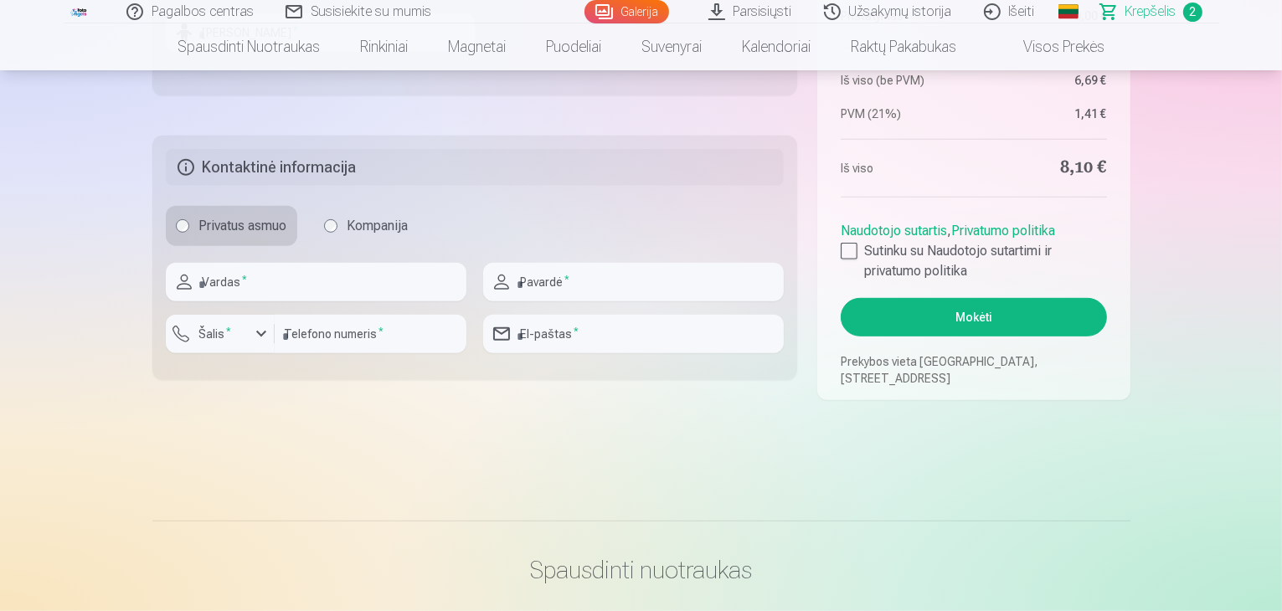
scroll to position [895, 0]
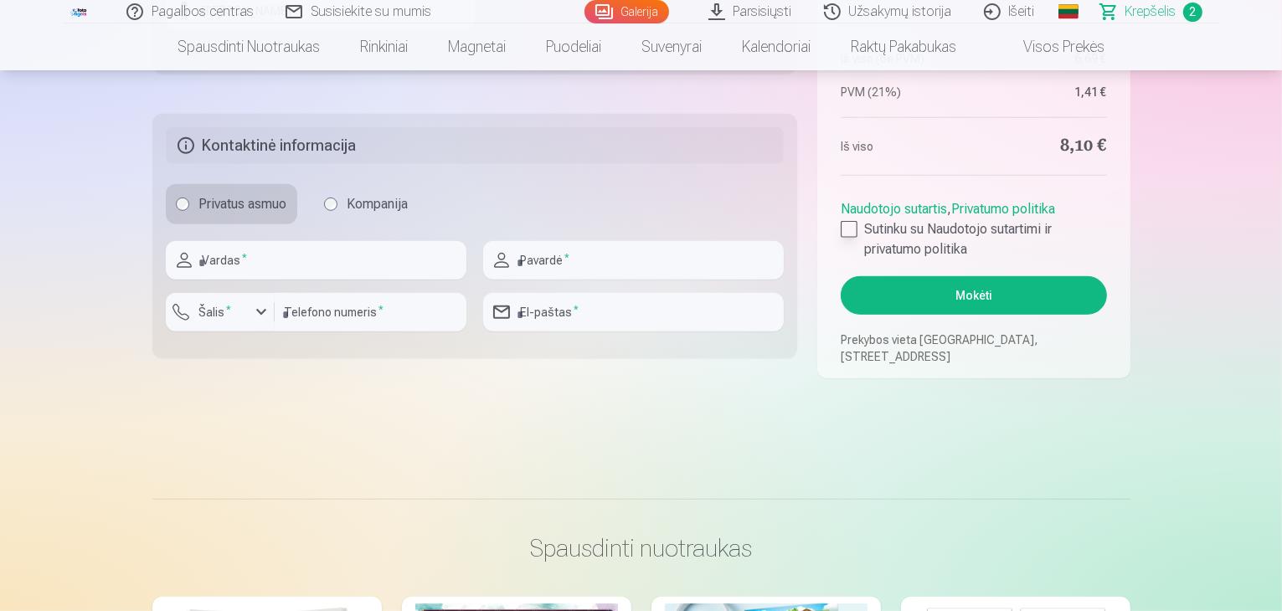
click at [845, 239] on label "Sutinku su Naudotojo sutartimi ir privatumo politika" at bounding box center [972, 239] width 265 height 40
click at [891, 279] on button "Mokėti" at bounding box center [972, 295] width 265 height 39
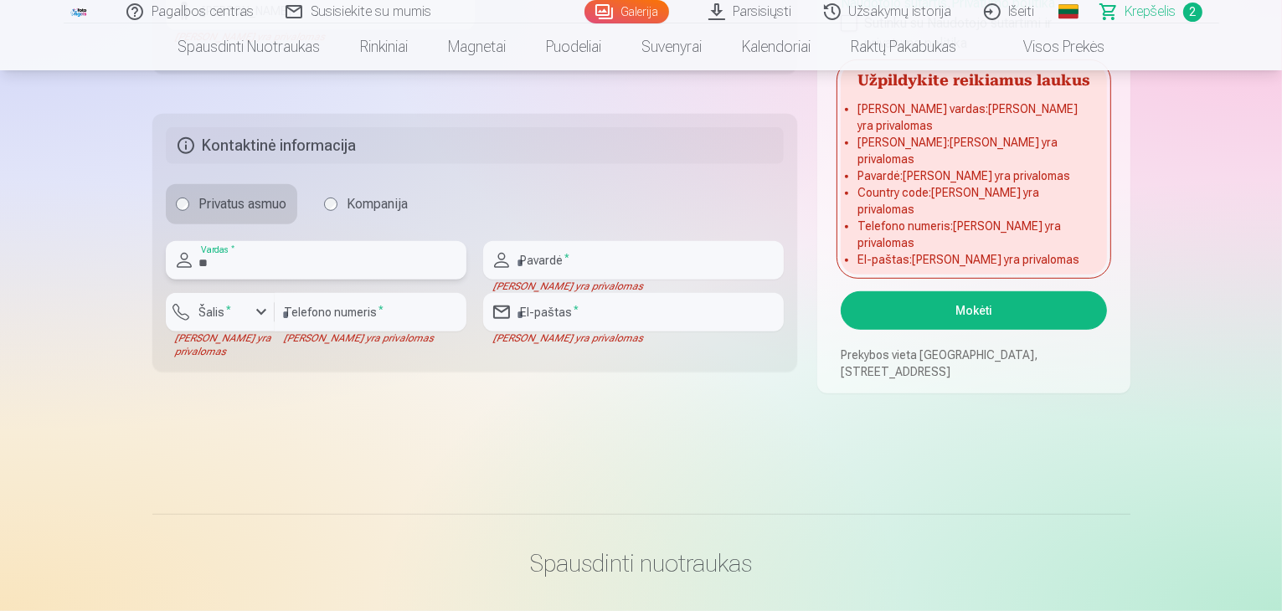
type input "*"
type input "***"
type input "*******"
type input "*********"
type input "**********"
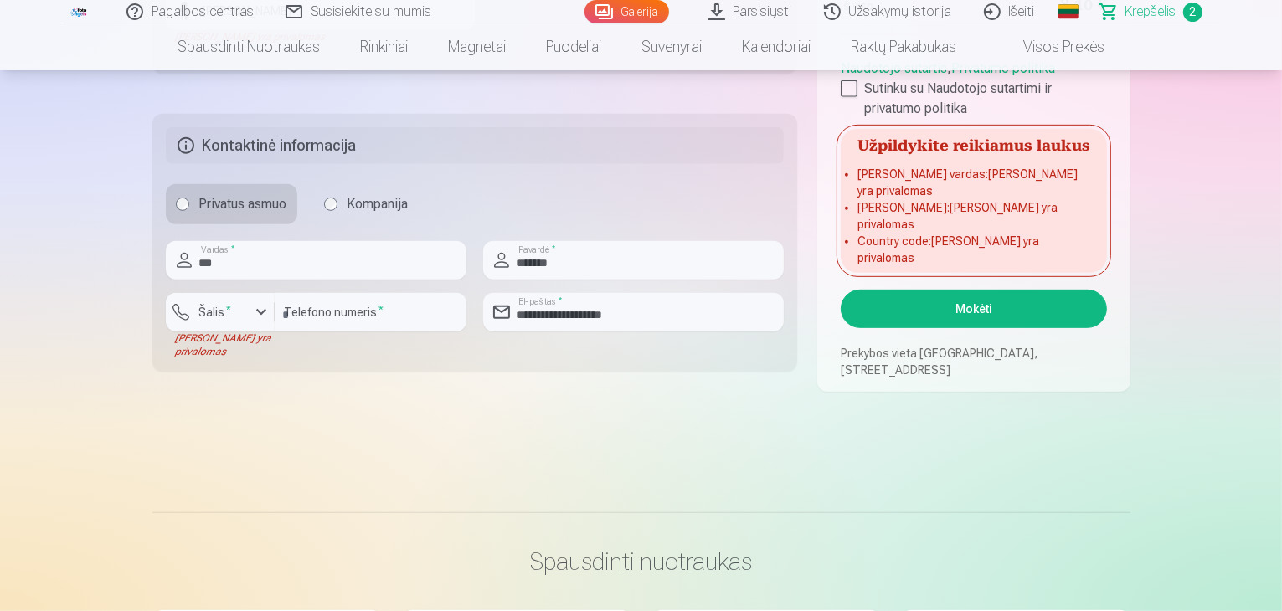
click at [912, 301] on button "Mokėti" at bounding box center [972, 309] width 265 height 39
click at [927, 548] on h3 "Spausdinti nuotraukas" at bounding box center [641, 562] width 951 height 30
click at [993, 271] on ul "Vaiko vardas : Laukas yra privalomas Vaiko pavardė : Laukas yra privalomas Coun…" at bounding box center [972, 219] width 265 height 107
click at [989, 312] on button "Mokėti" at bounding box center [972, 309] width 265 height 39
click at [193, 293] on button "Šalis *" at bounding box center [220, 312] width 109 height 39
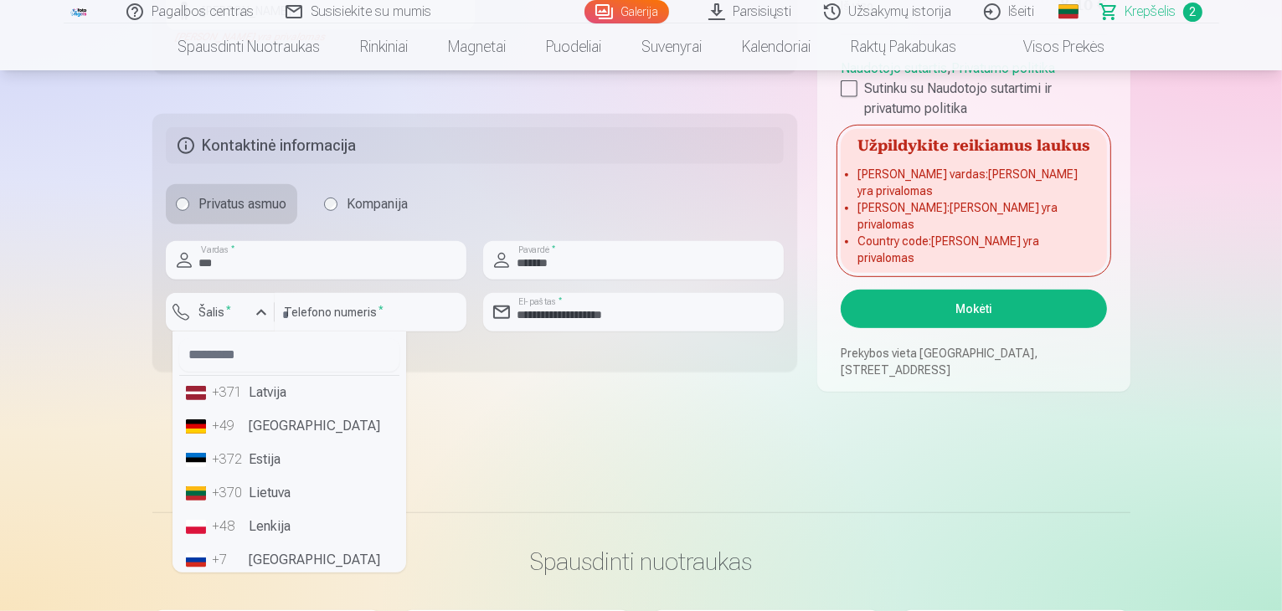
click at [285, 496] on li "+370 Lietuva" at bounding box center [289, 492] width 220 height 33
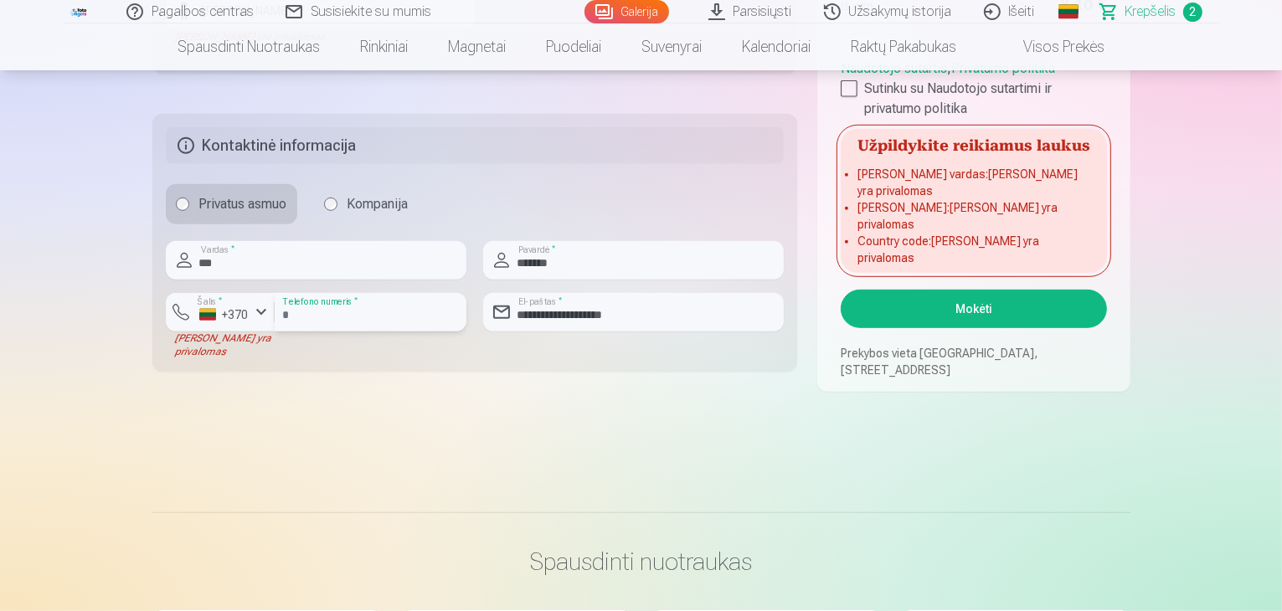
click at [287, 316] on input "*********" at bounding box center [371, 312] width 192 height 39
type input "********"
click at [997, 302] on button "Mokėti" at bounding box center [972, 309] width 265 height 39
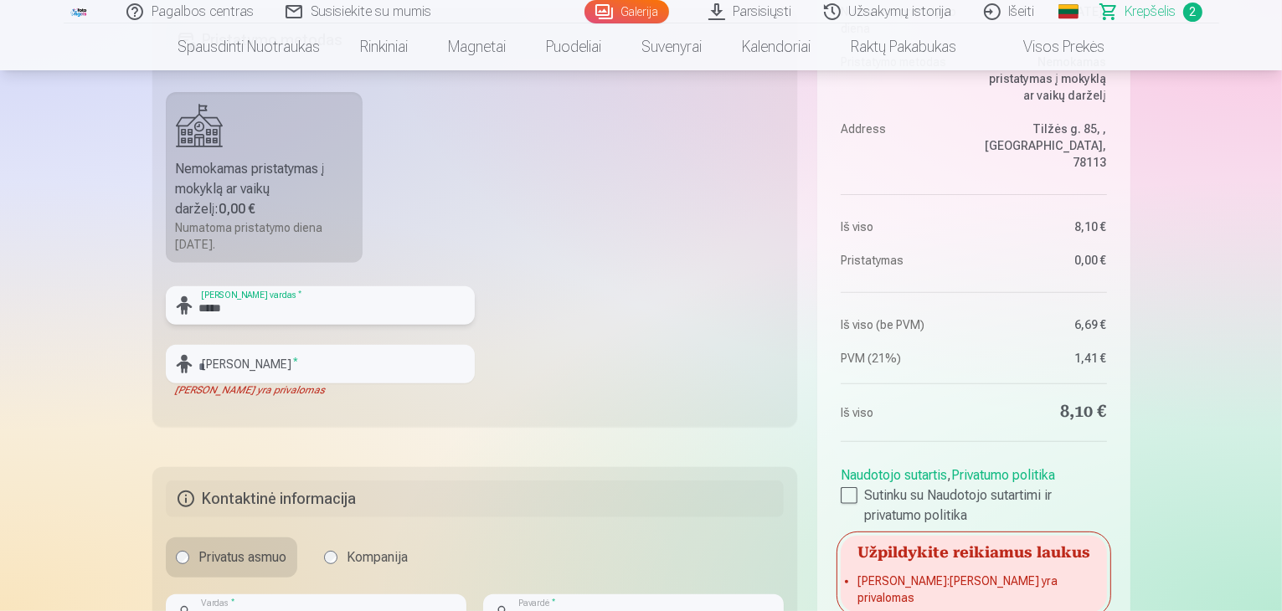
type input "*****"
click at [344, 388] on div "Laukas yra privalomas" at bounding box center [320, 389] width 309 height 13
click at [347, 379] on input "text" at bounding box center [320, 364] width 309 height 39
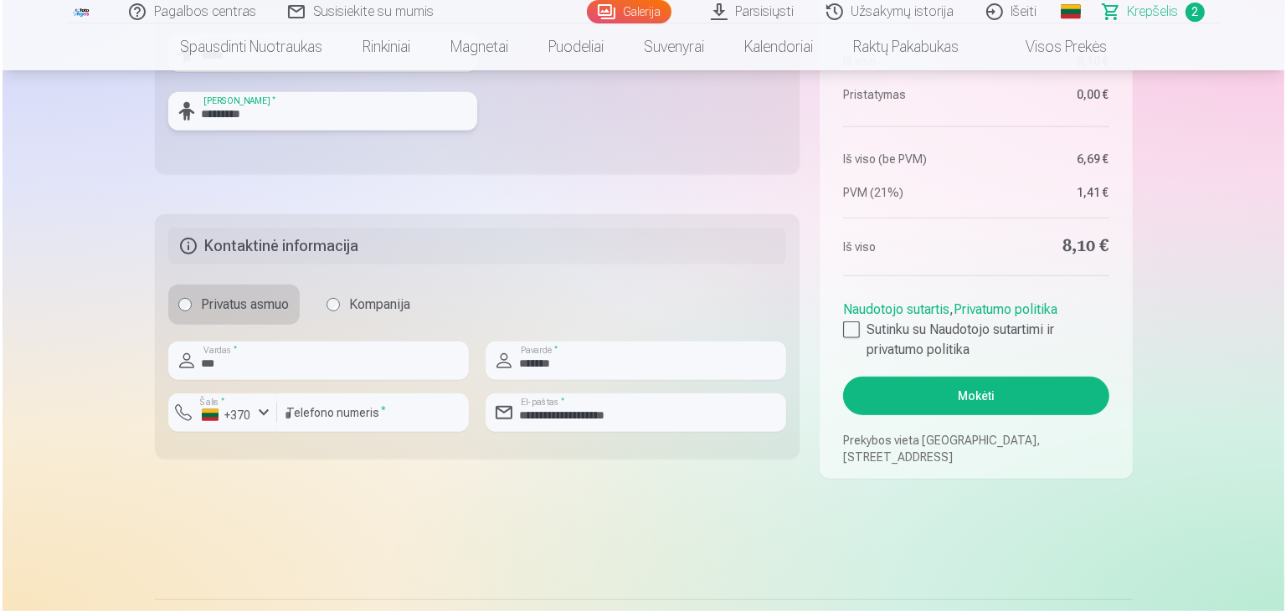
scroll to position [809, 0]
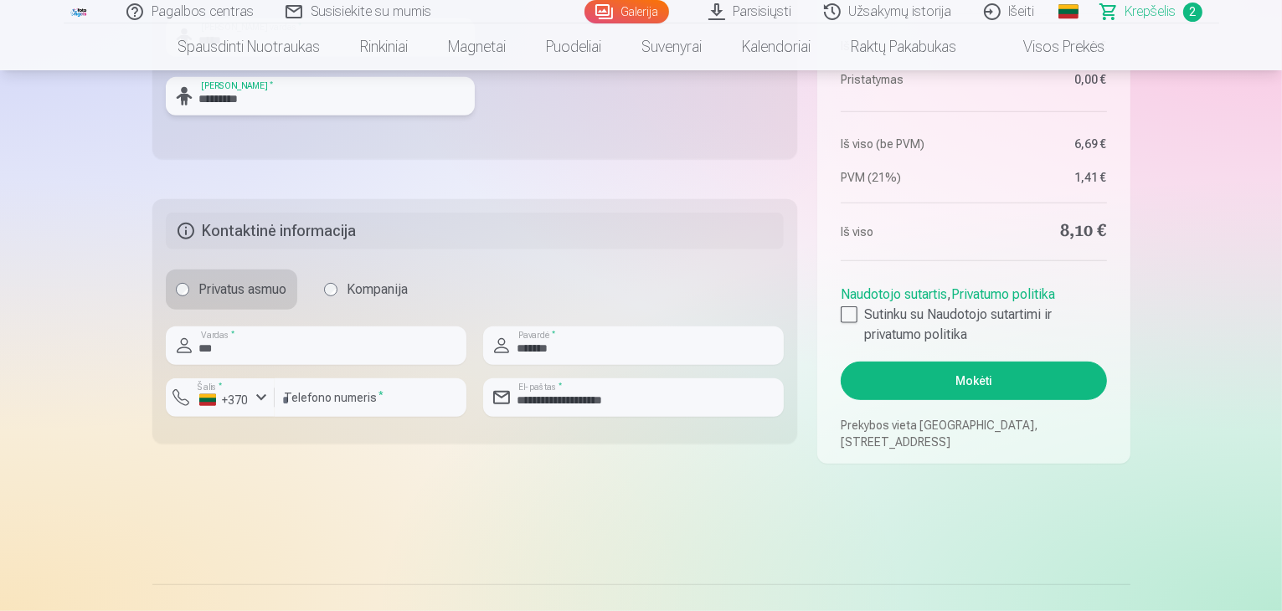
type input "*********"
click at [974, 373] on button "Mokėti" at bounding box center [972, 381] width 265 height 39
